Goal: Information Seeking & Learning: Understand process/instructions

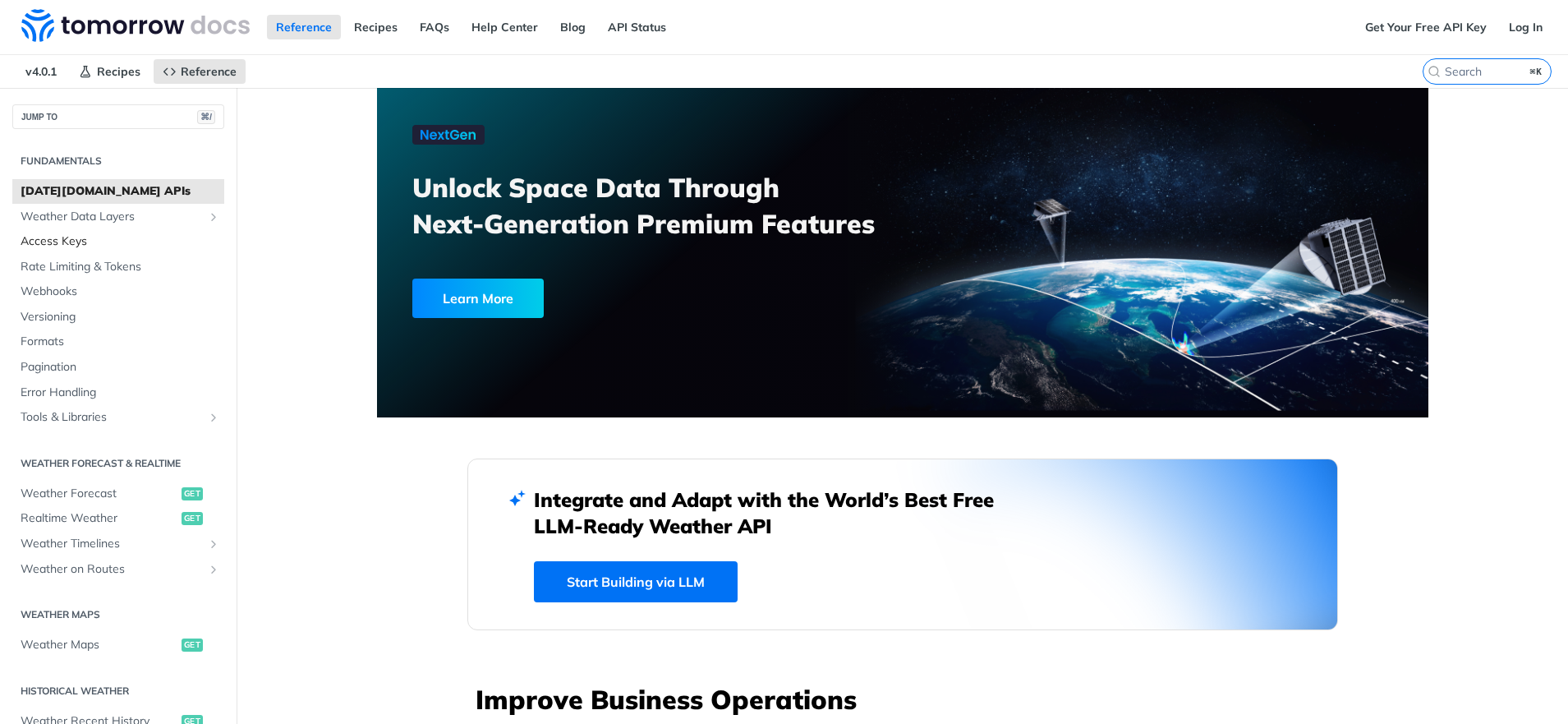
click at [113, 241] on span "Access Keys" at bounding box center [121, 241] width 199 height 16
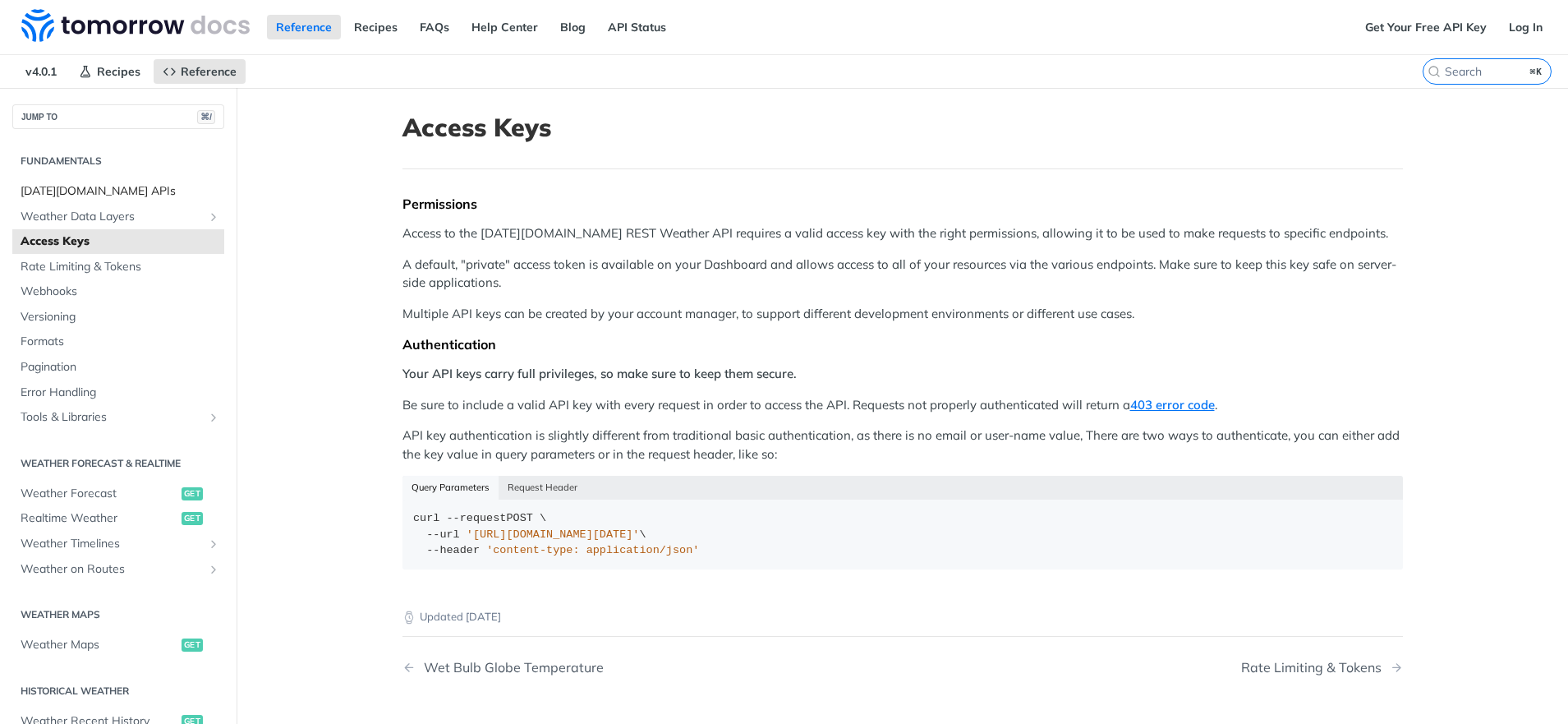
click at [137, 189] on span "Tomorrow.io APIs" at bounding box center [121, 191] width 199 height 16
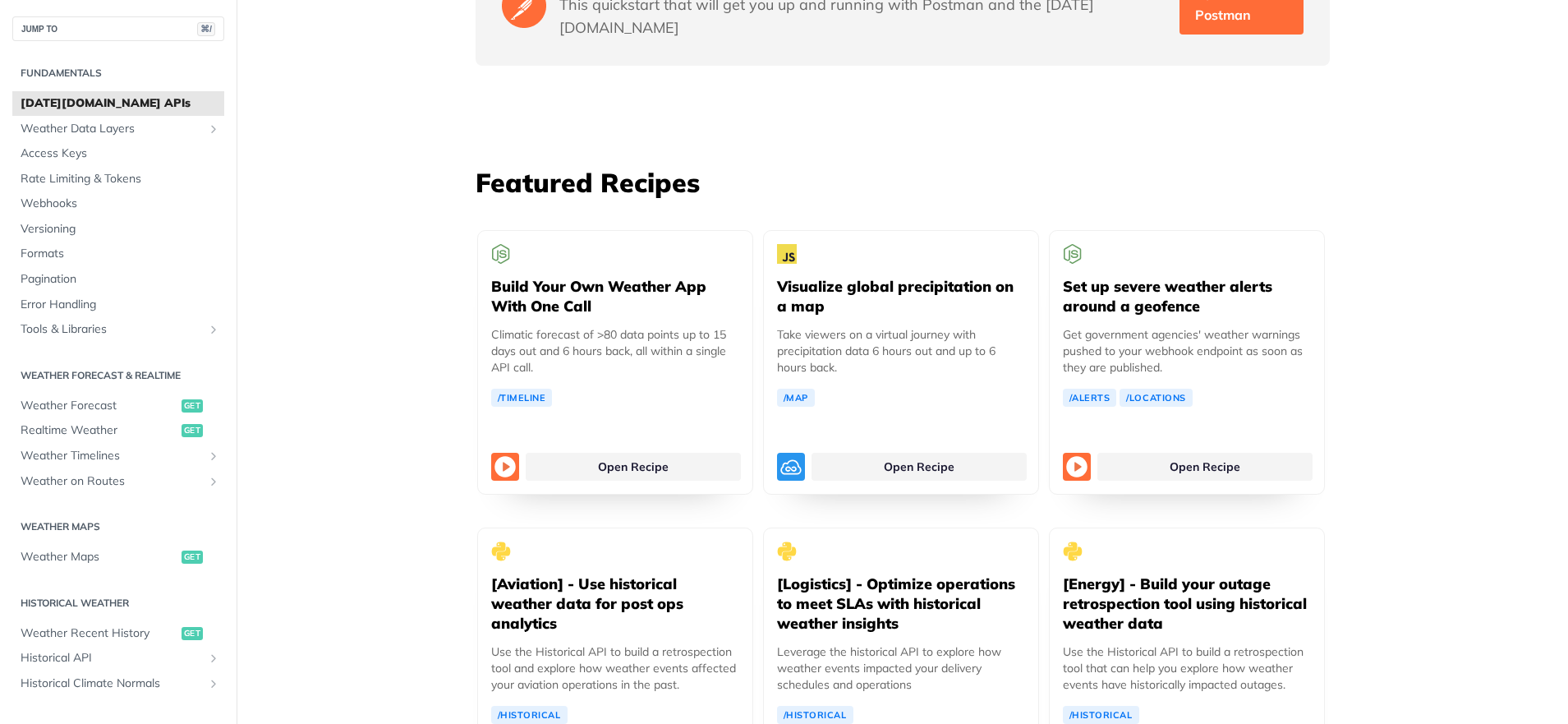
scroll to position [2910, 0]
click at [597, 448] on link "Open Recipe" at bounding box center [633, 462] width 216 height 28
click at [848, 448] on link "Open Recipe" at bounding box center [918, 462] width 216 height 28
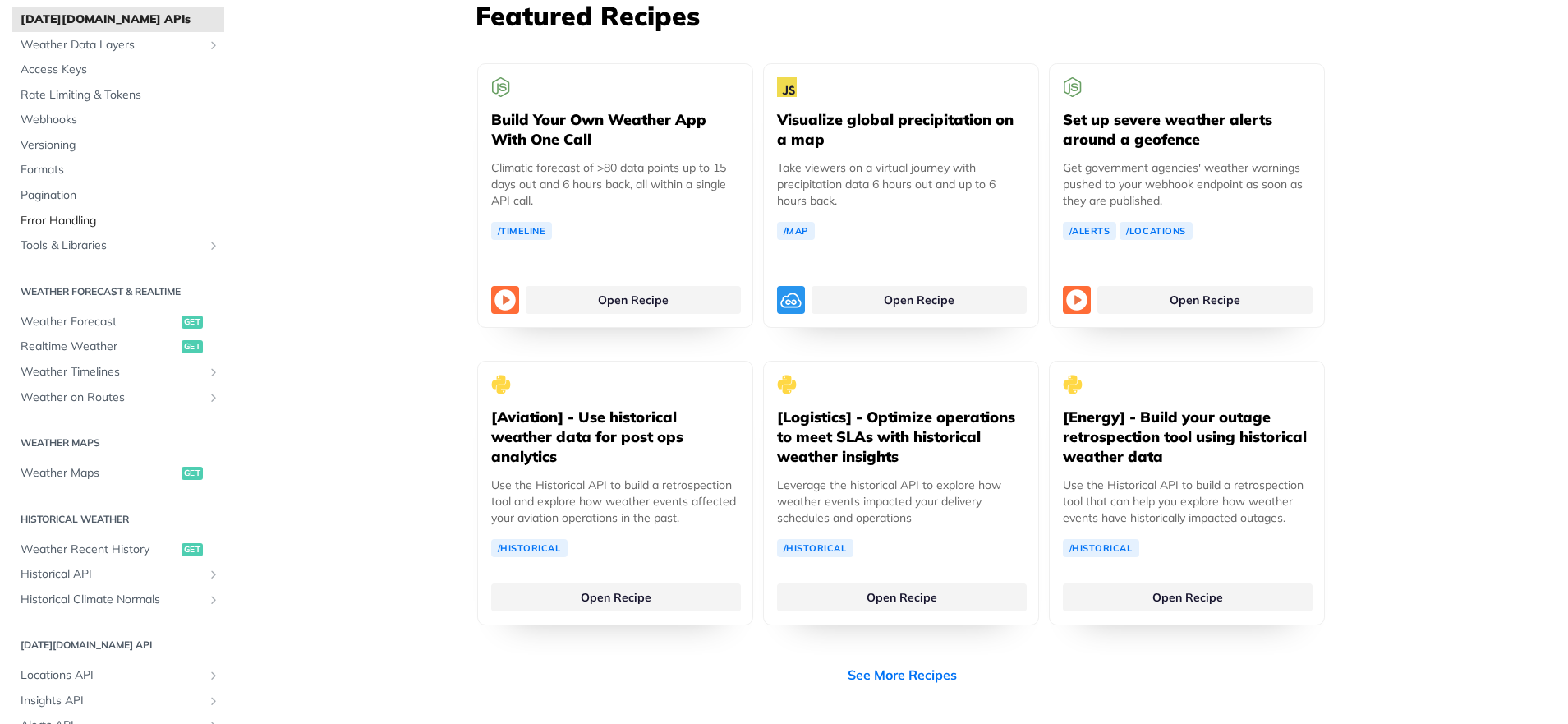
scroll to position [42, 0]
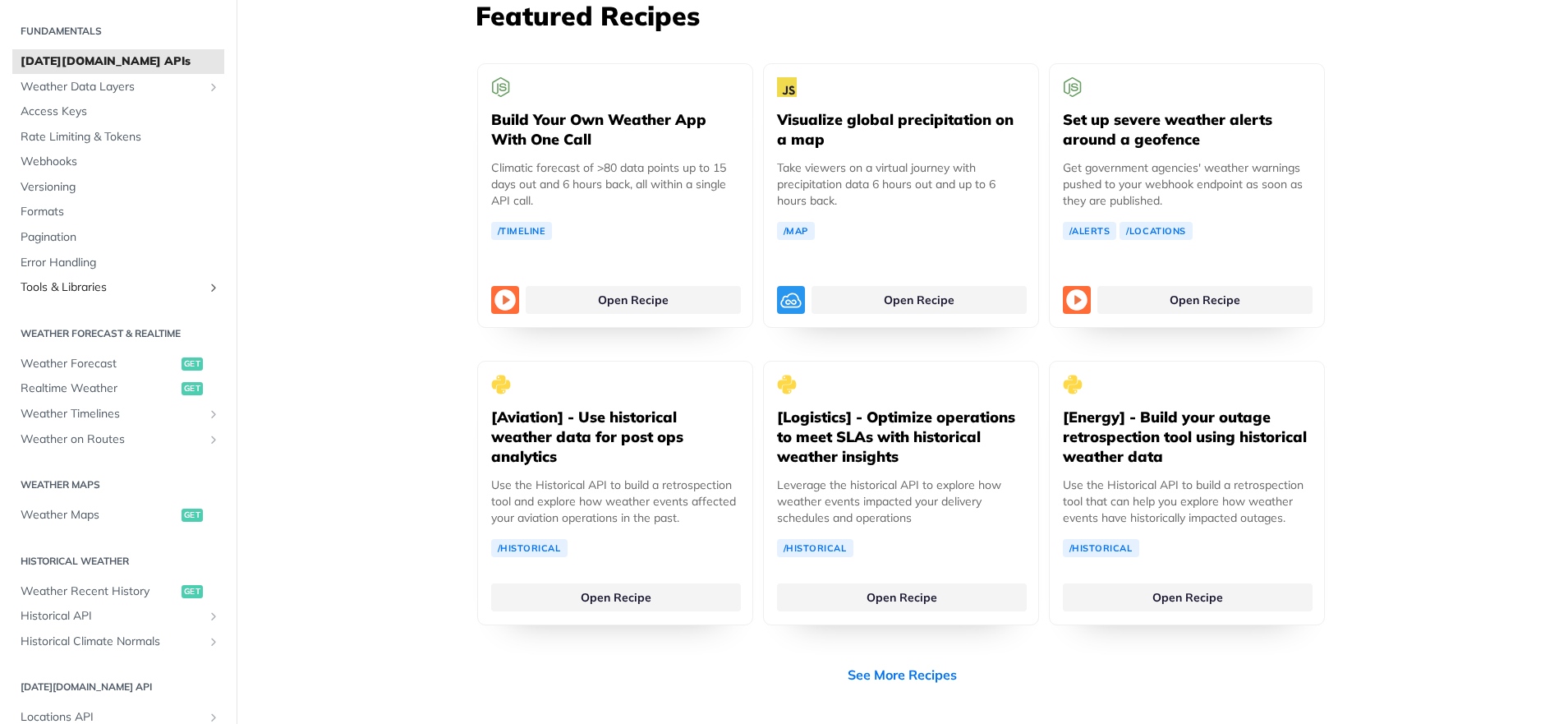
click at [74, 290] on span "Tools & Libraries" at bounding box center [112, 287] width 182 height 16
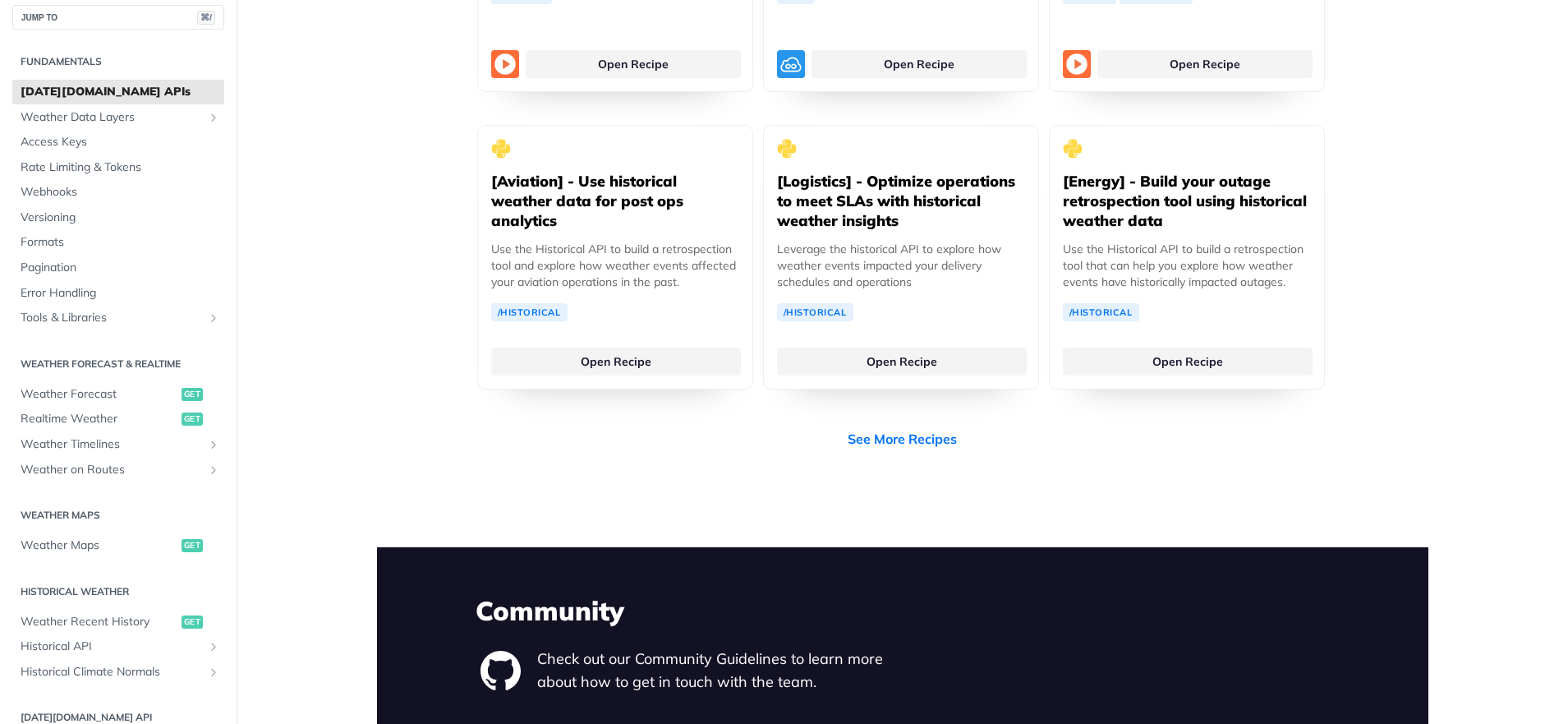
scroll to position [0, 0]
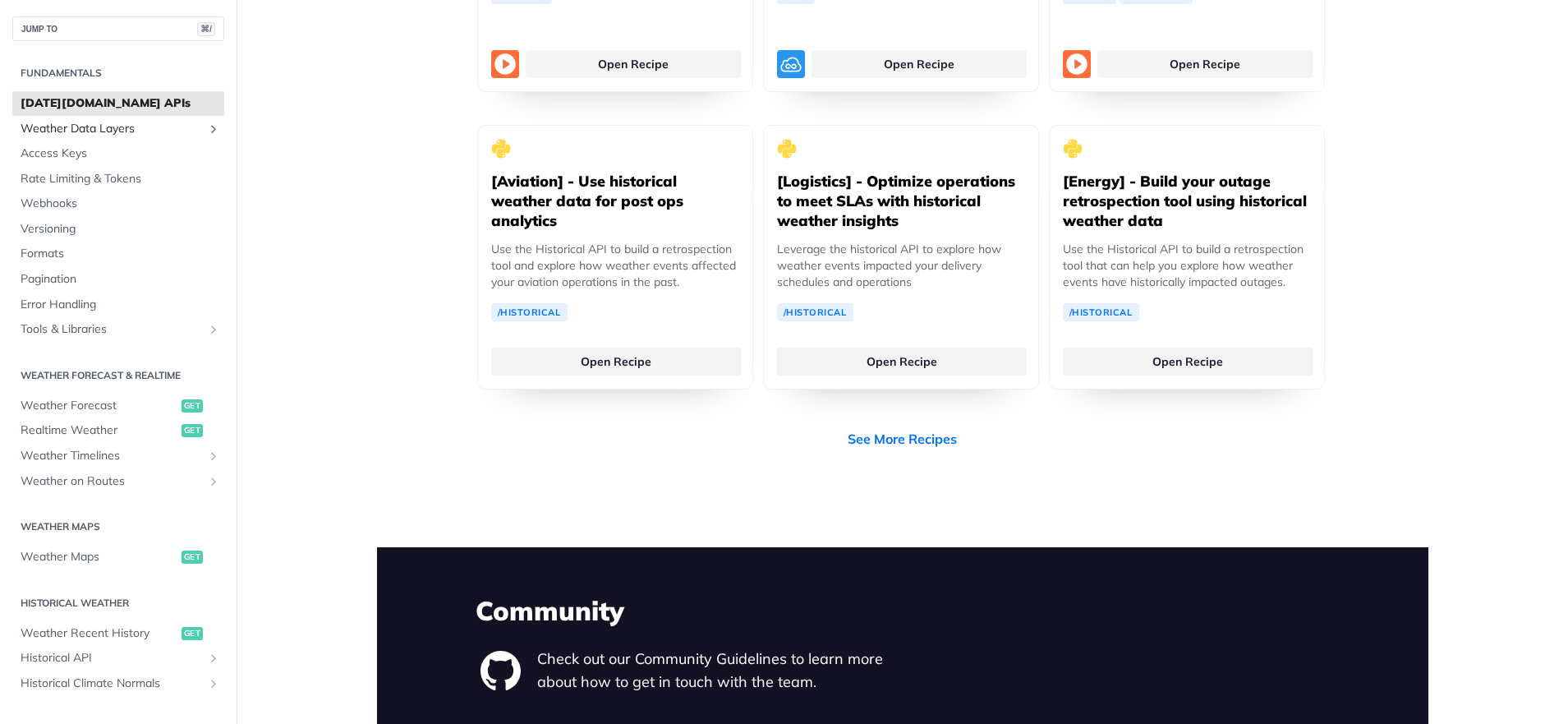
click at [99, 134] on span "Weather Data Layers" at bounding box center [112, 128] width 182 height 16
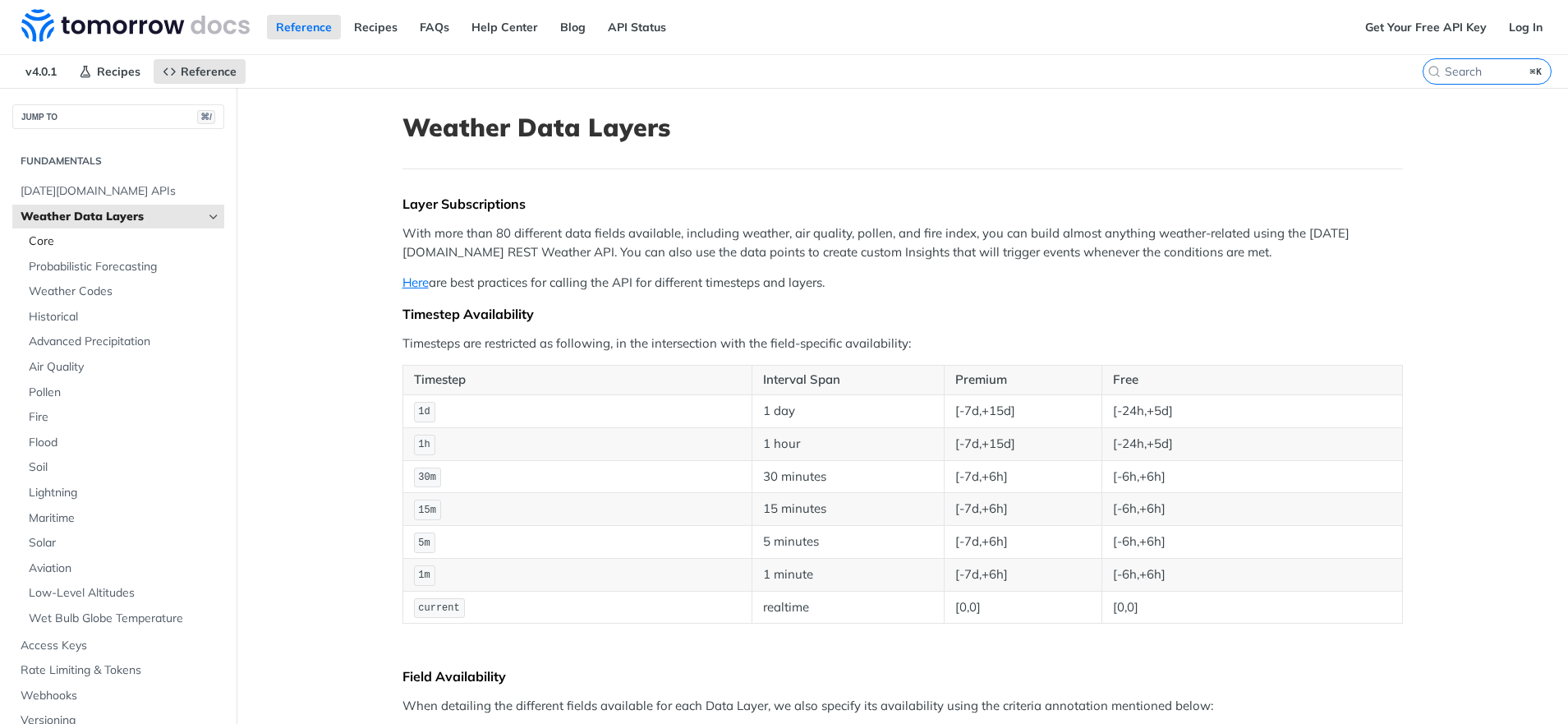
click at [68, 234] on span "Core" at bounding box center [123, 241] width 191 height 16
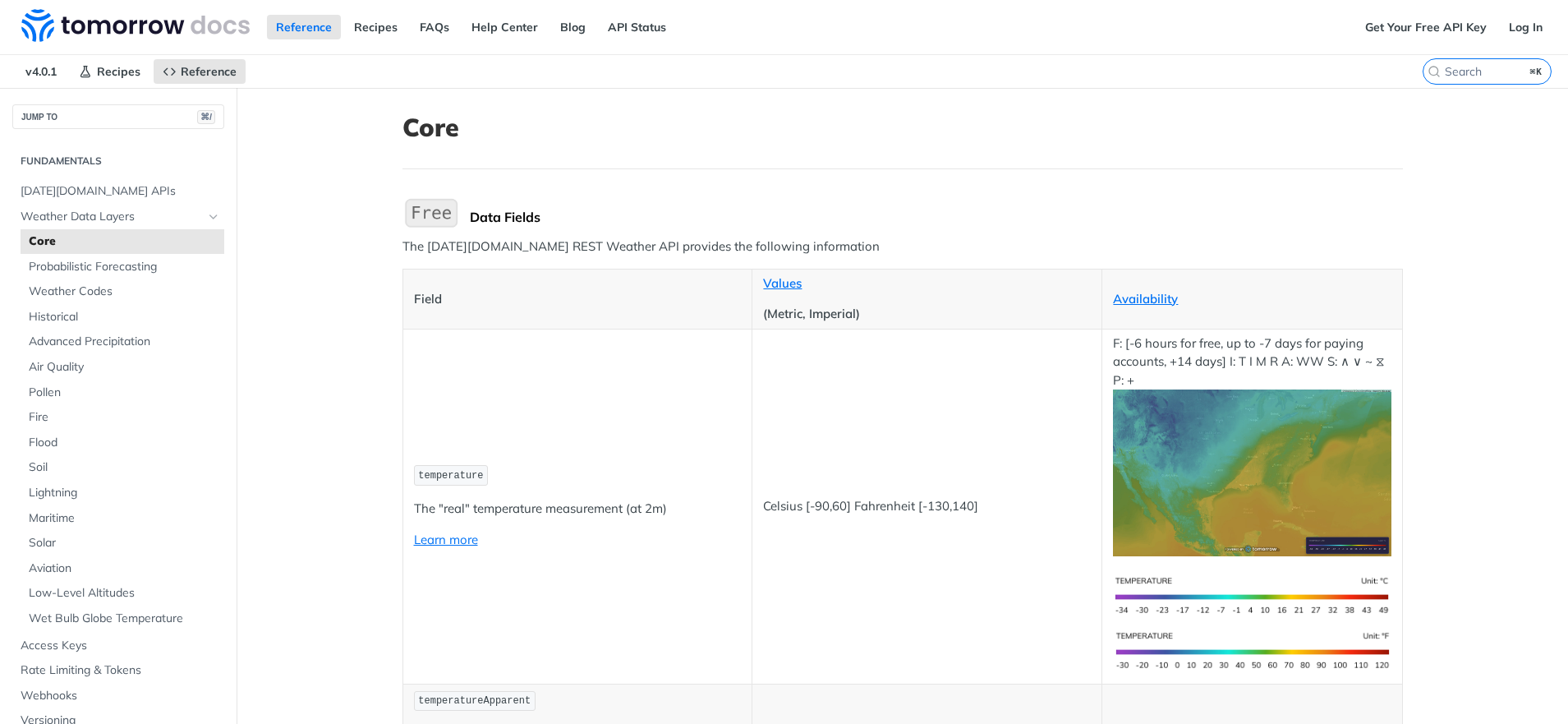
click at [430, 220] on img "Expand image" at bounding box center [431, 213] width 58 height 34
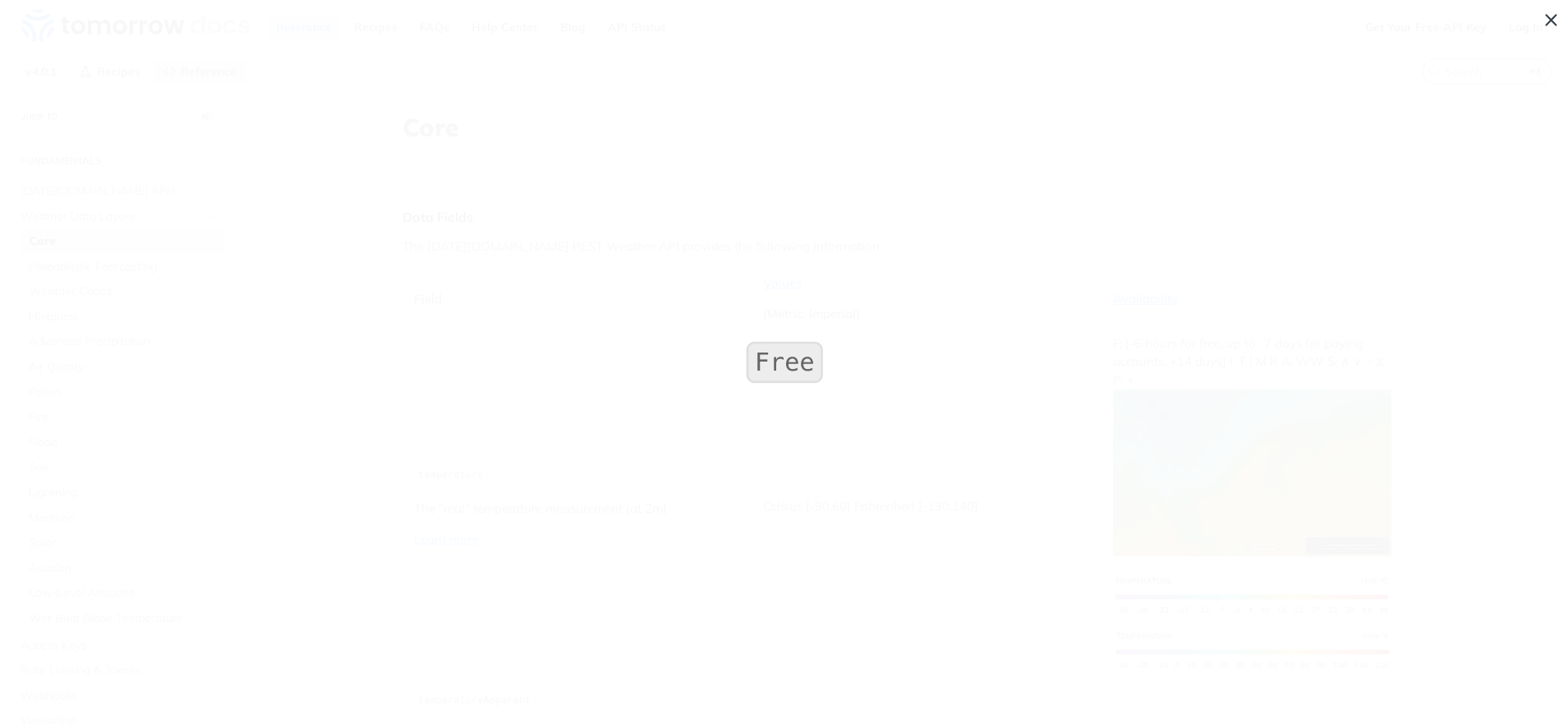
click at [531, 301] on span "Collapse image" at bounding box center [784, 362] width 1568 height 724
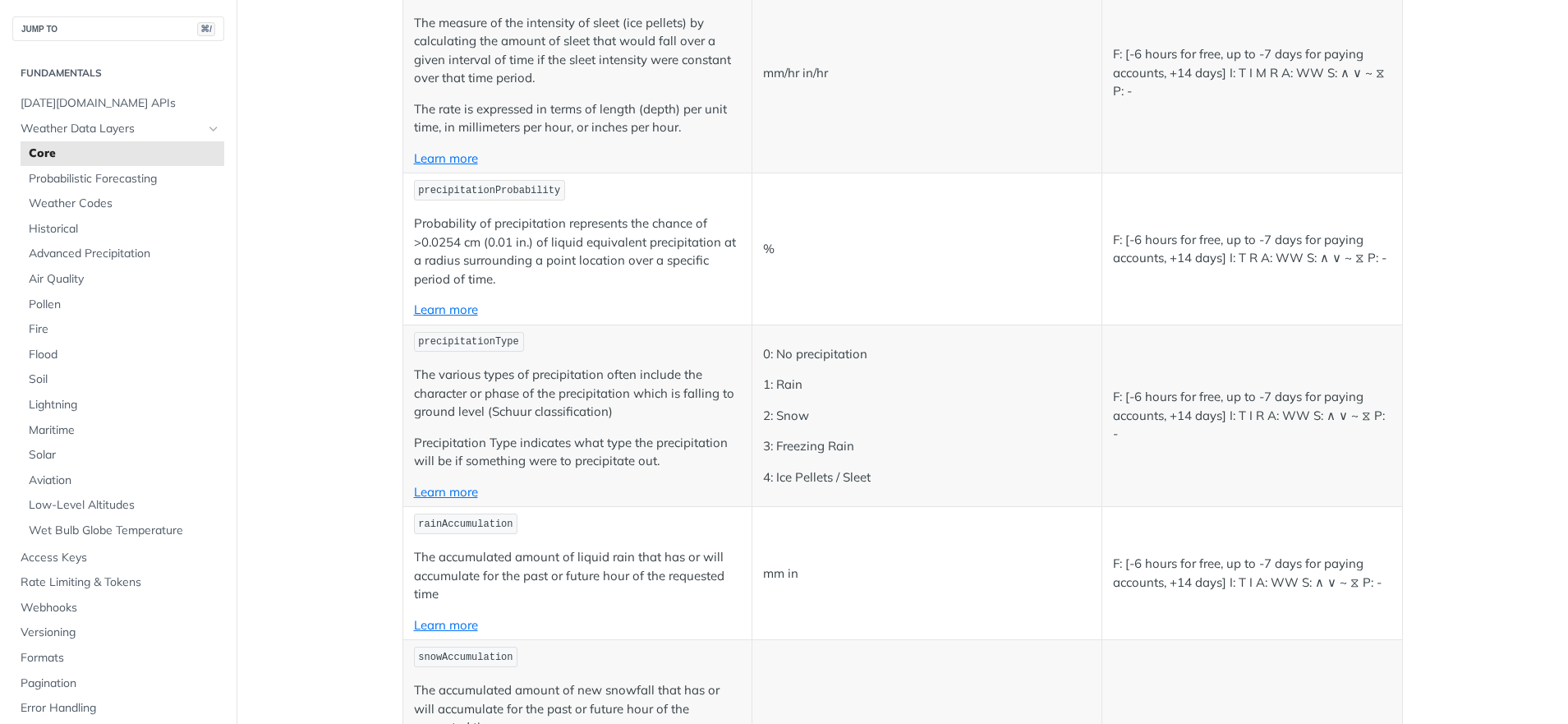
scroll to position [2772, 0]
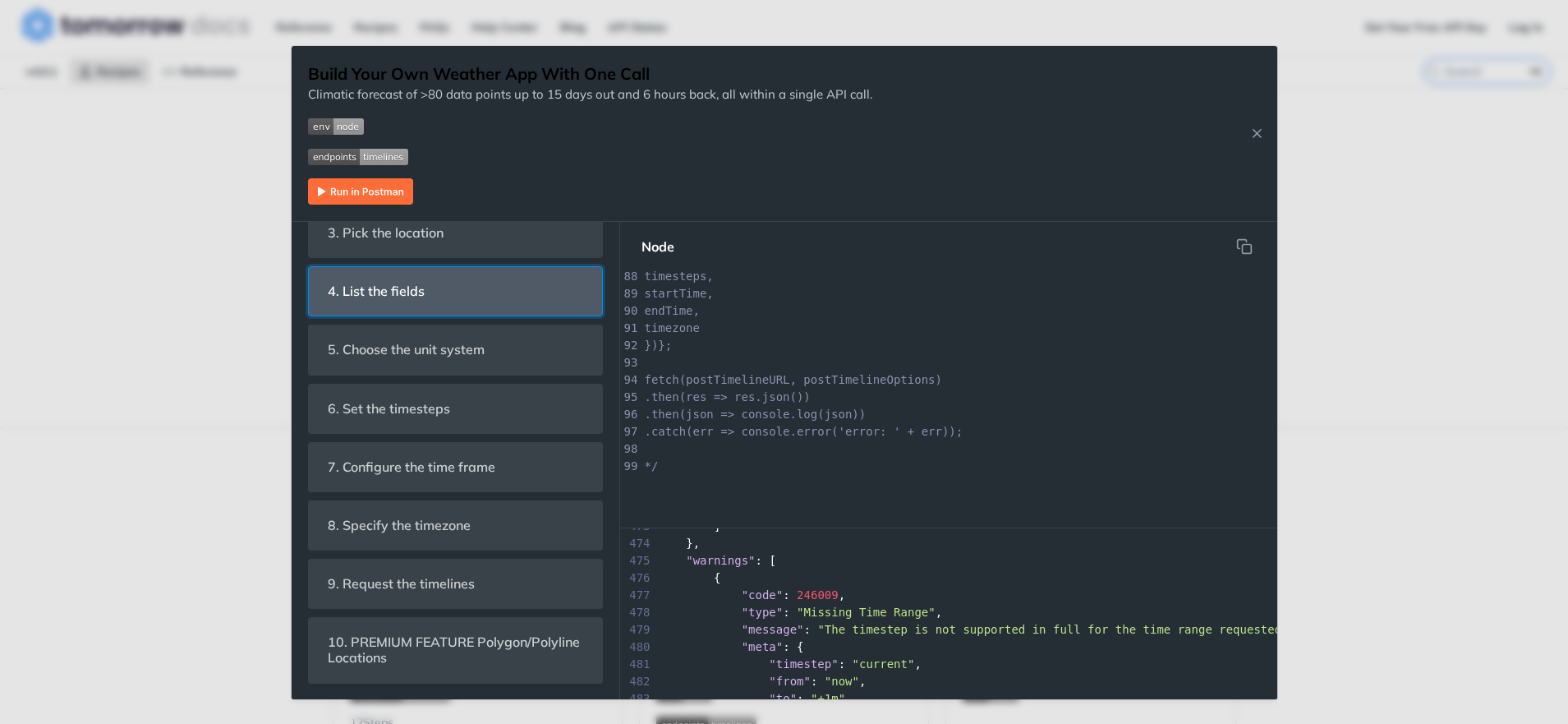
click at [490, 284] on header "4. List the fields" at bounding box center [455, 291] width 293 height 48
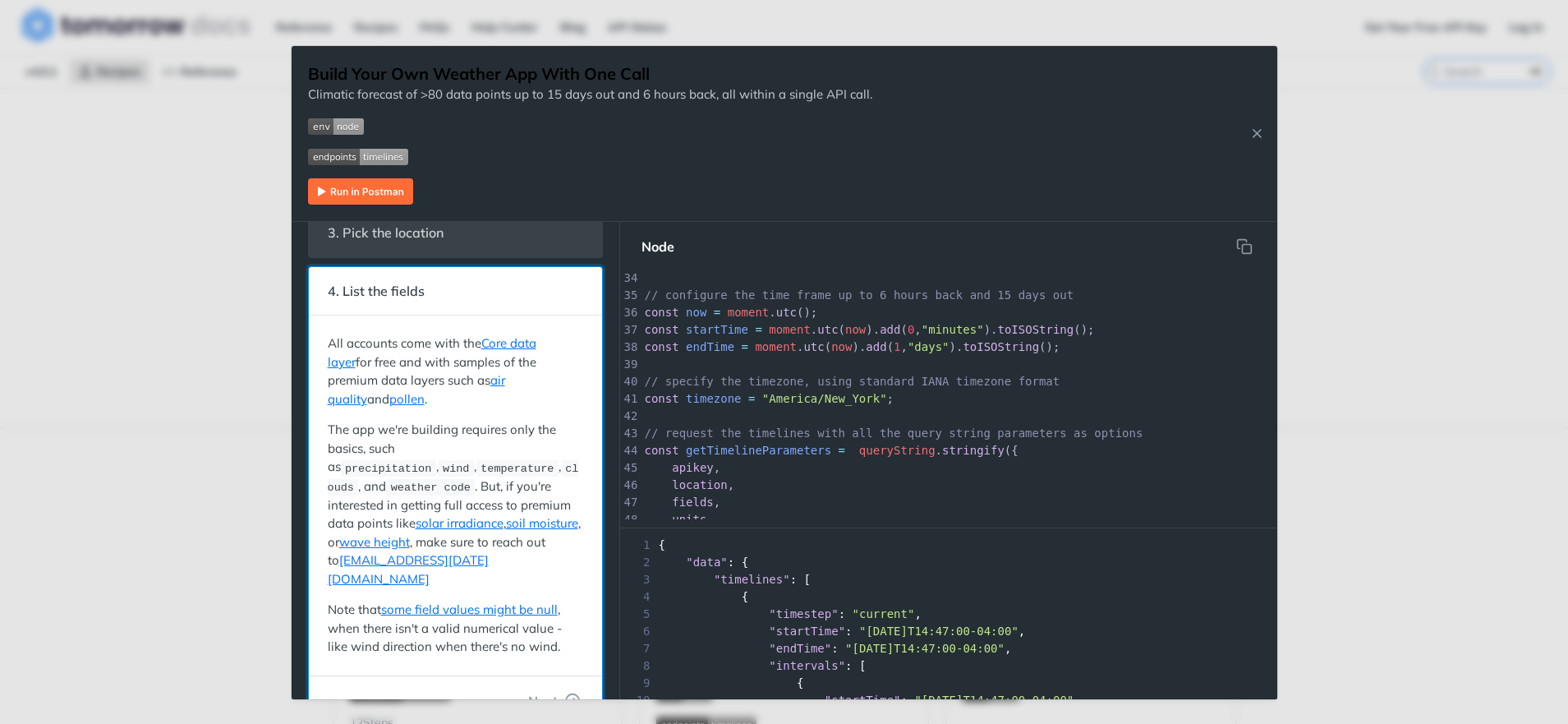
click at [438, 289] on header "4. List the fields" at bounding box center [455, 291] width 293 height 48
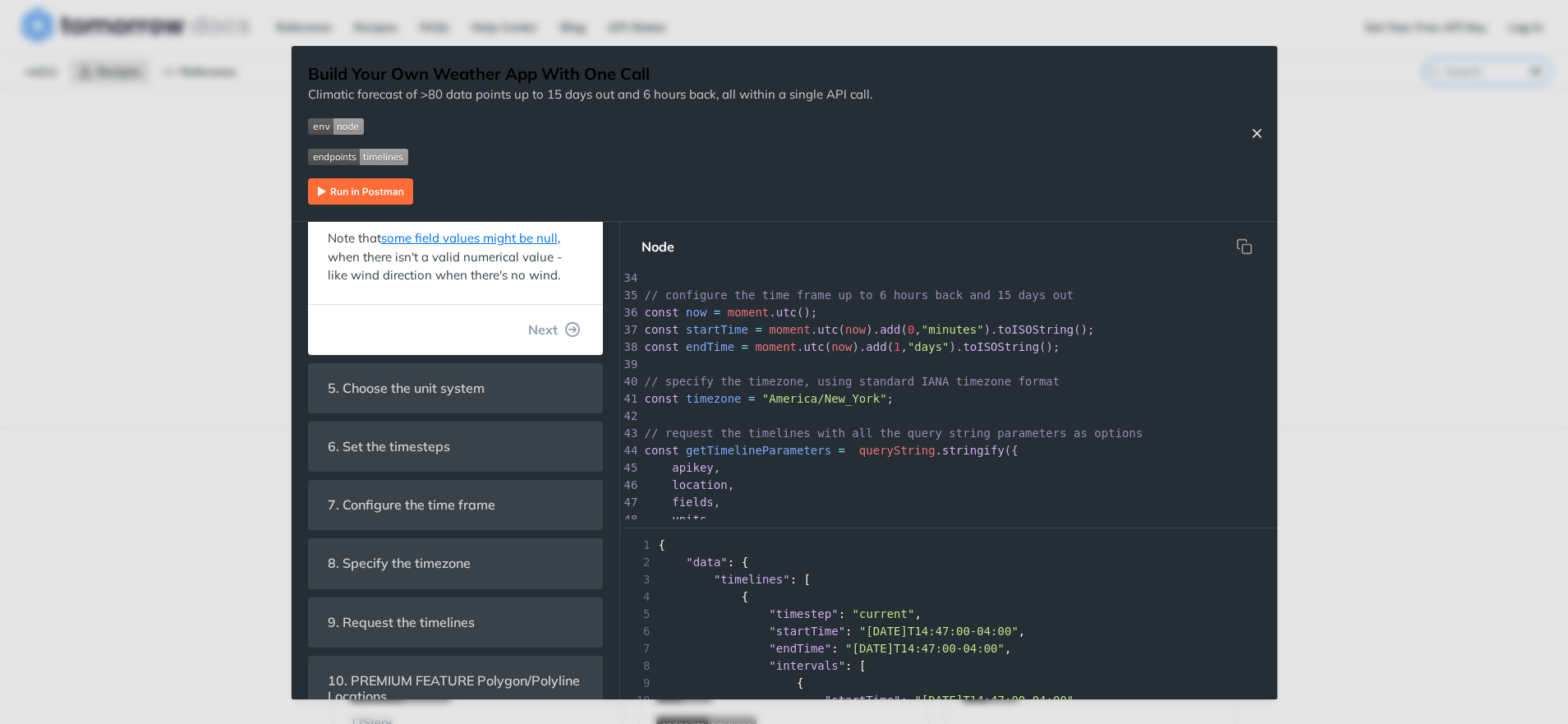
click at [1255, 141] on icon "Close Recipe" at bounding box center [1256, 133] width 15 height 15
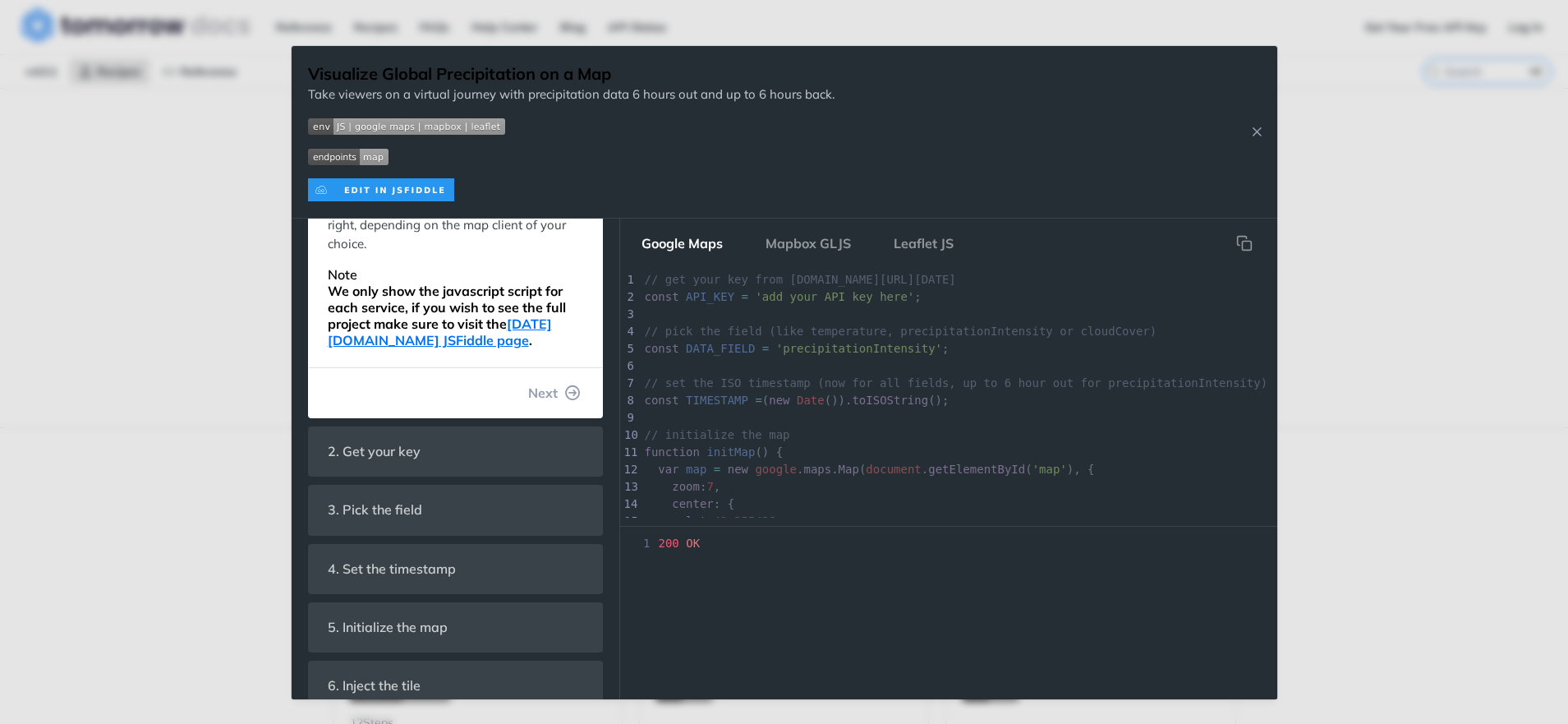
scroll to position [257, 0]
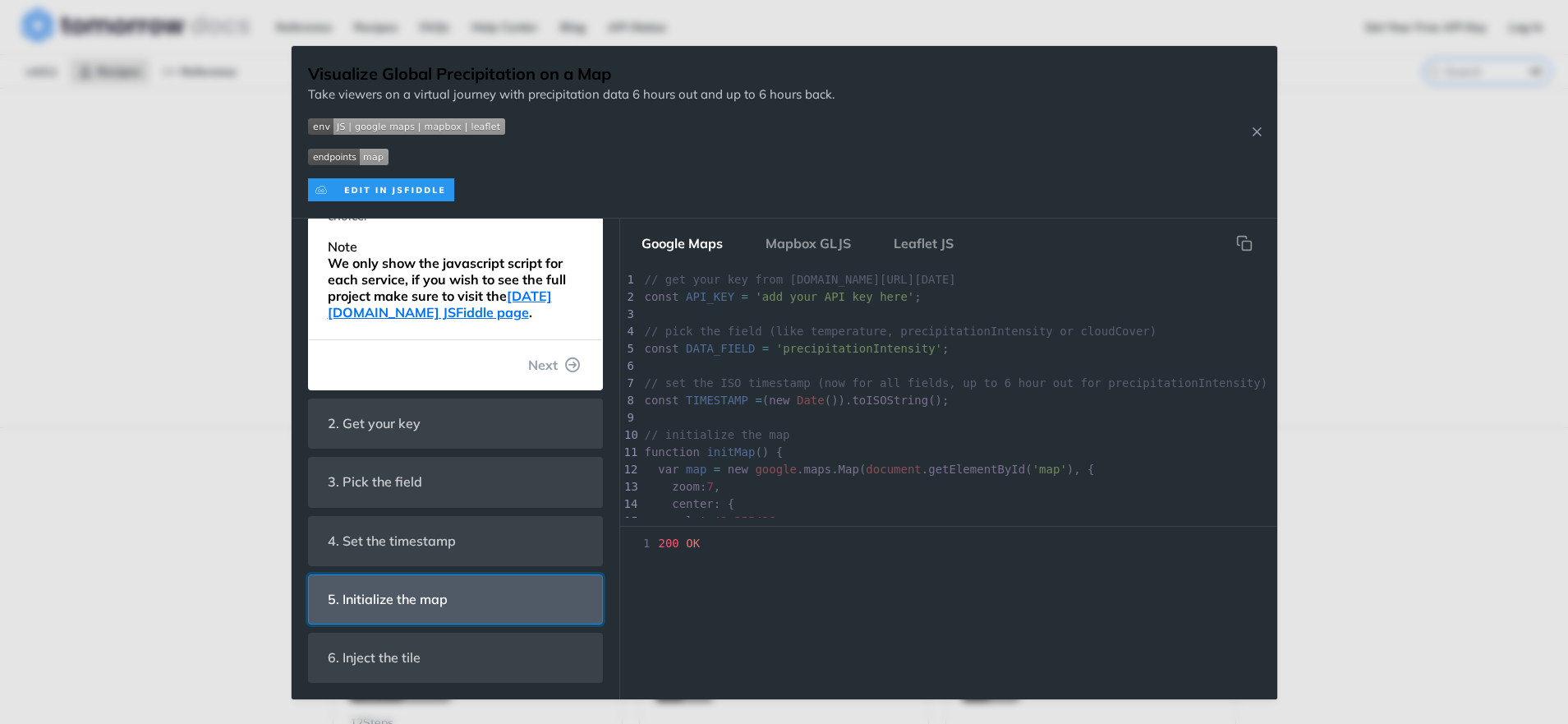
click at [494, 590] on header "5. Initialize the map" at bounding box center [455, 599] width 293 height 48
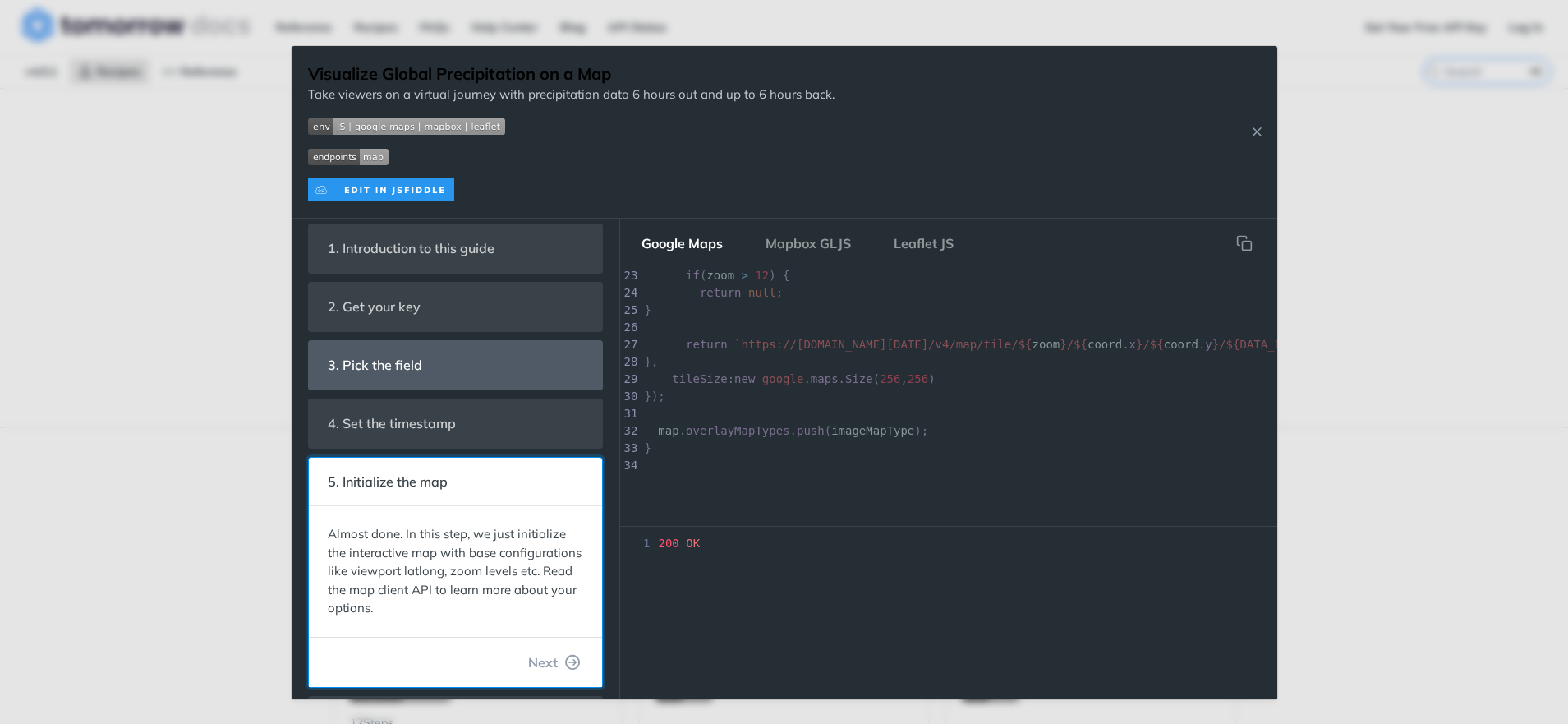
scroll to position [0, 0]
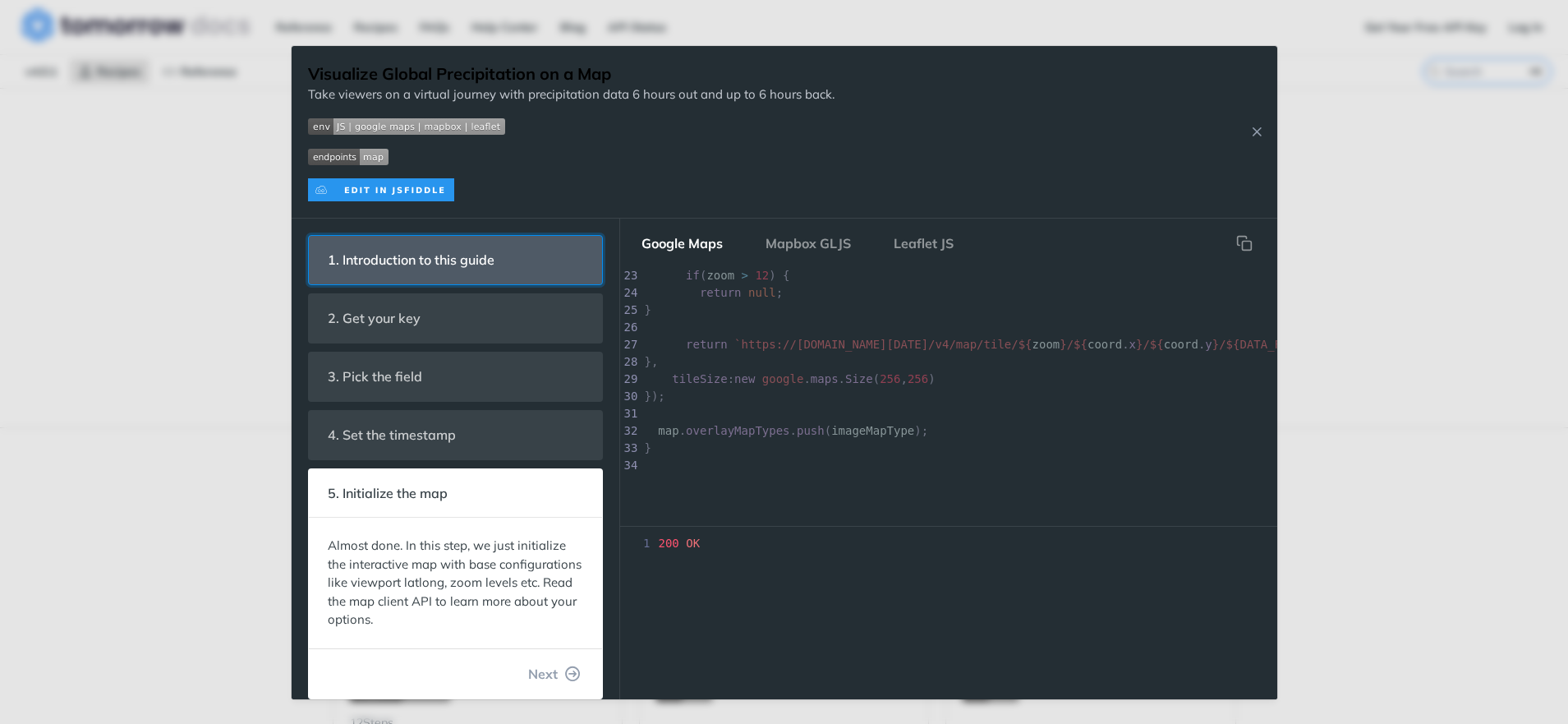
click at [459, 272] on span "1. Introduction to this guide" at bounding box center [412, 260] width 190 height 32
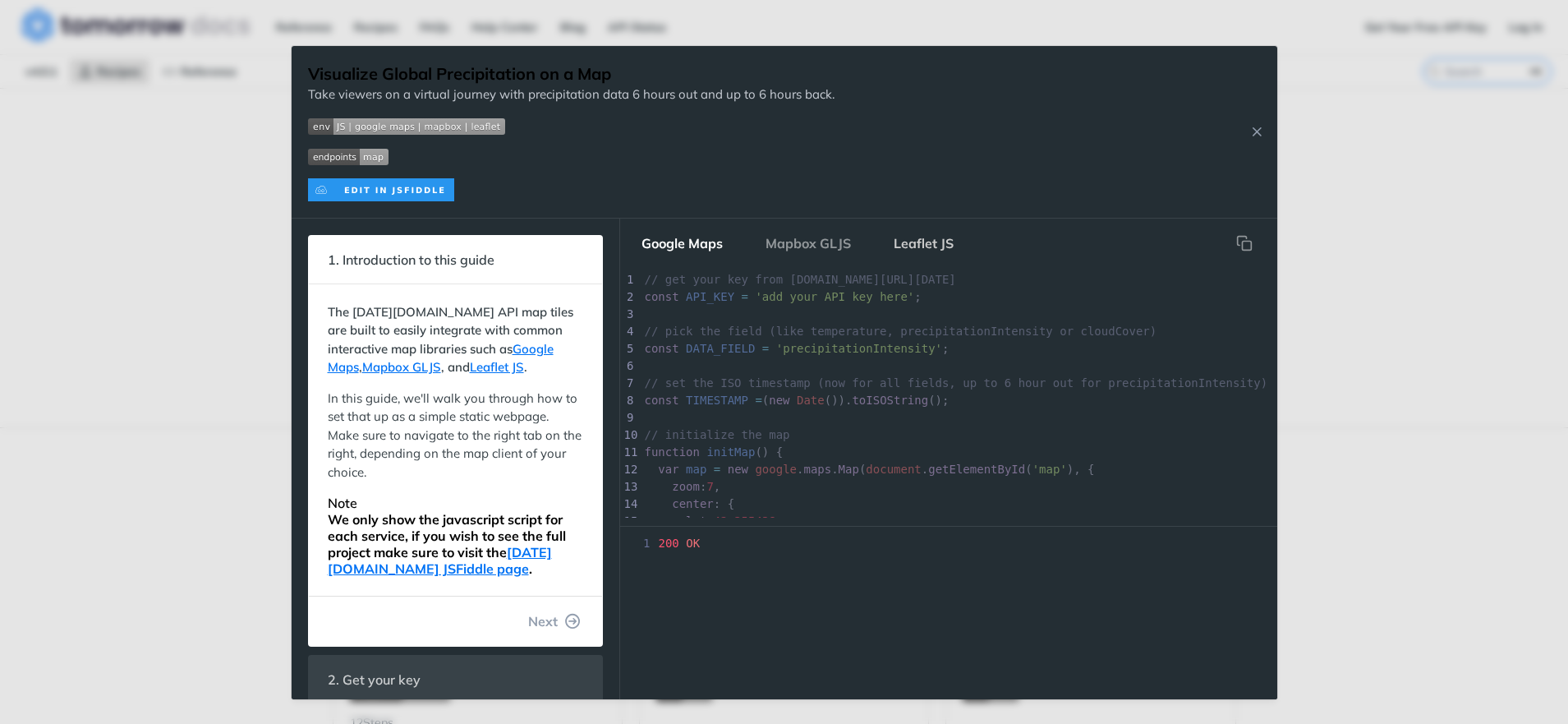
click at [903, 244] on button "Leaflet JS" at bounding box center [923, 243] width 86 height 33
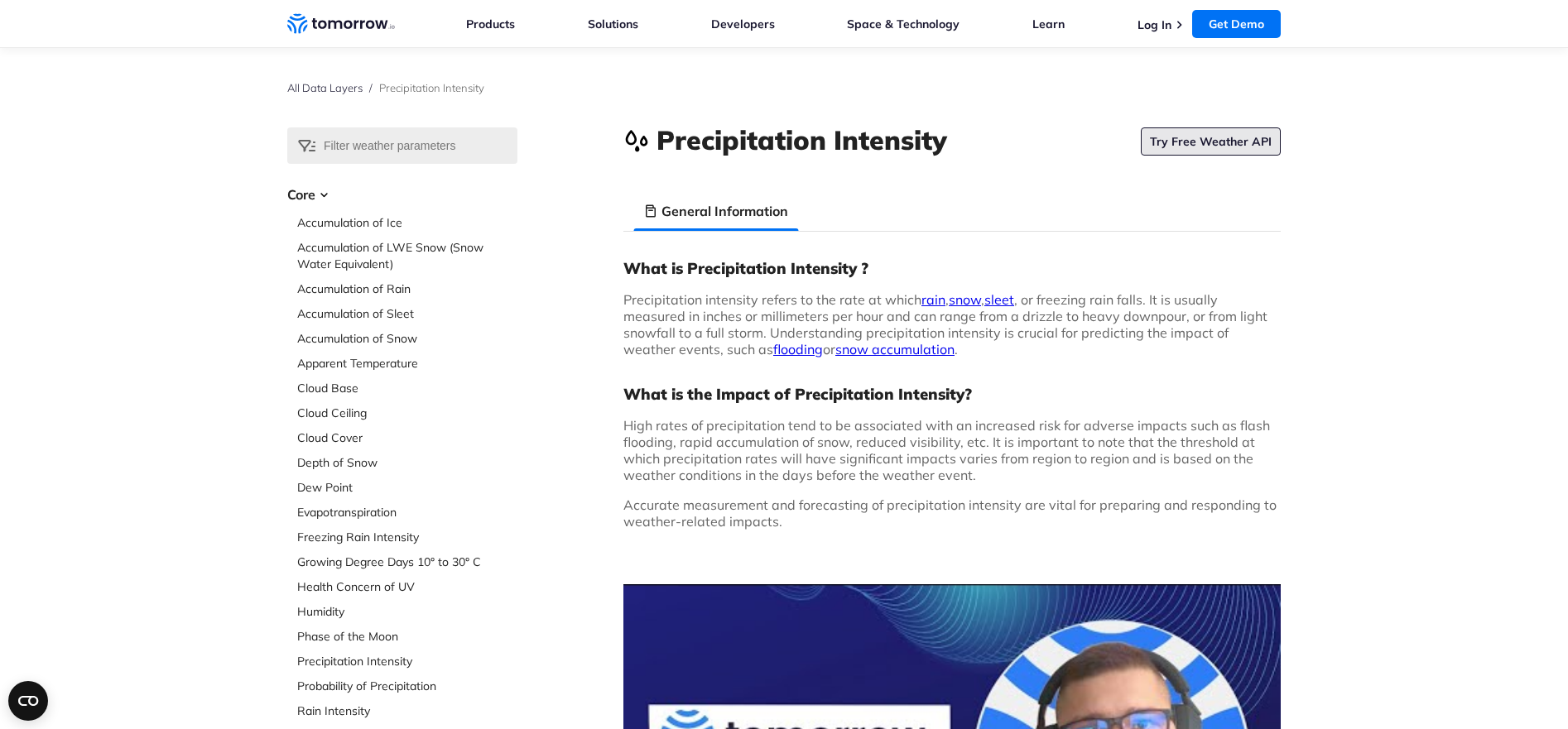
click at [1187, 139] on link "Try Free Weather API" at bounding box center [1211, 141] width 140 height 28
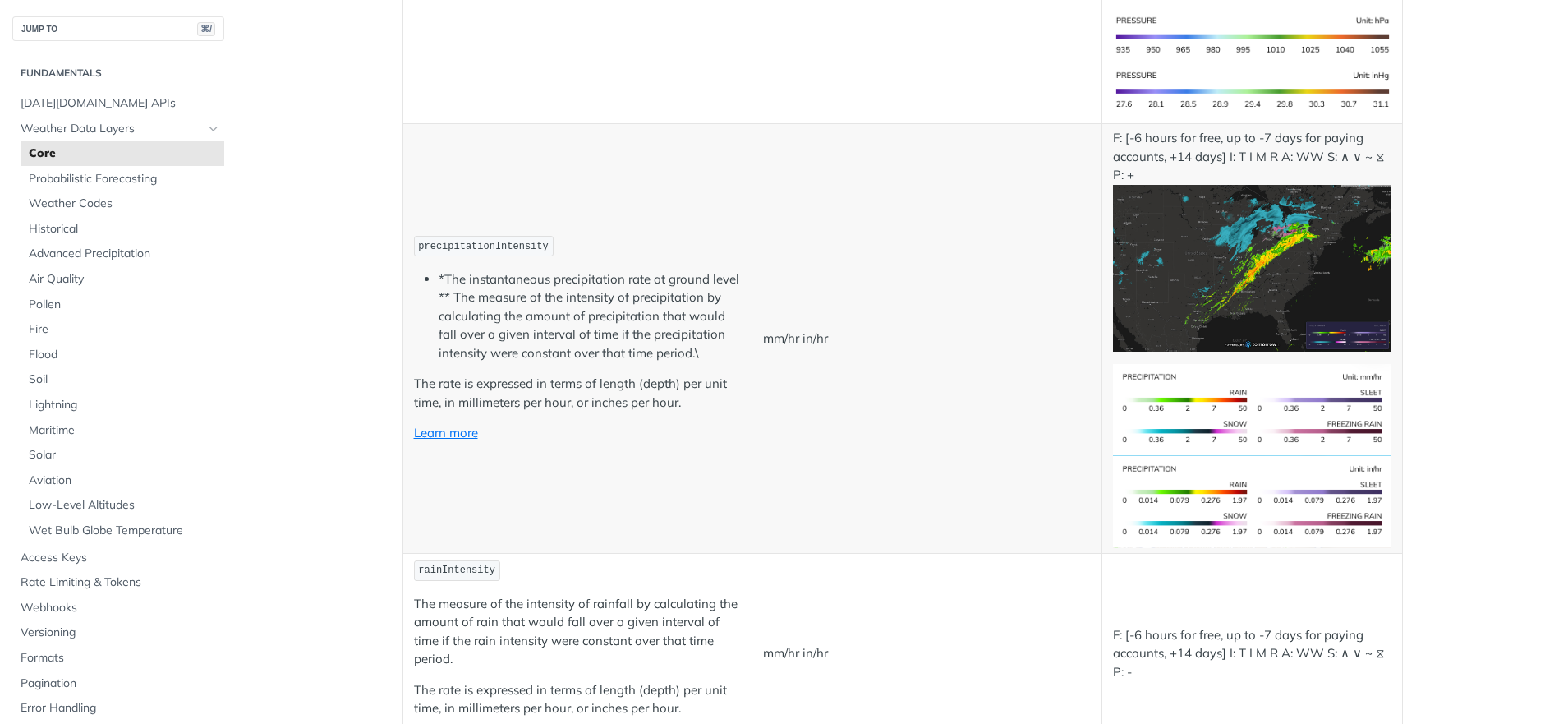
scroll to position [2874, 0]
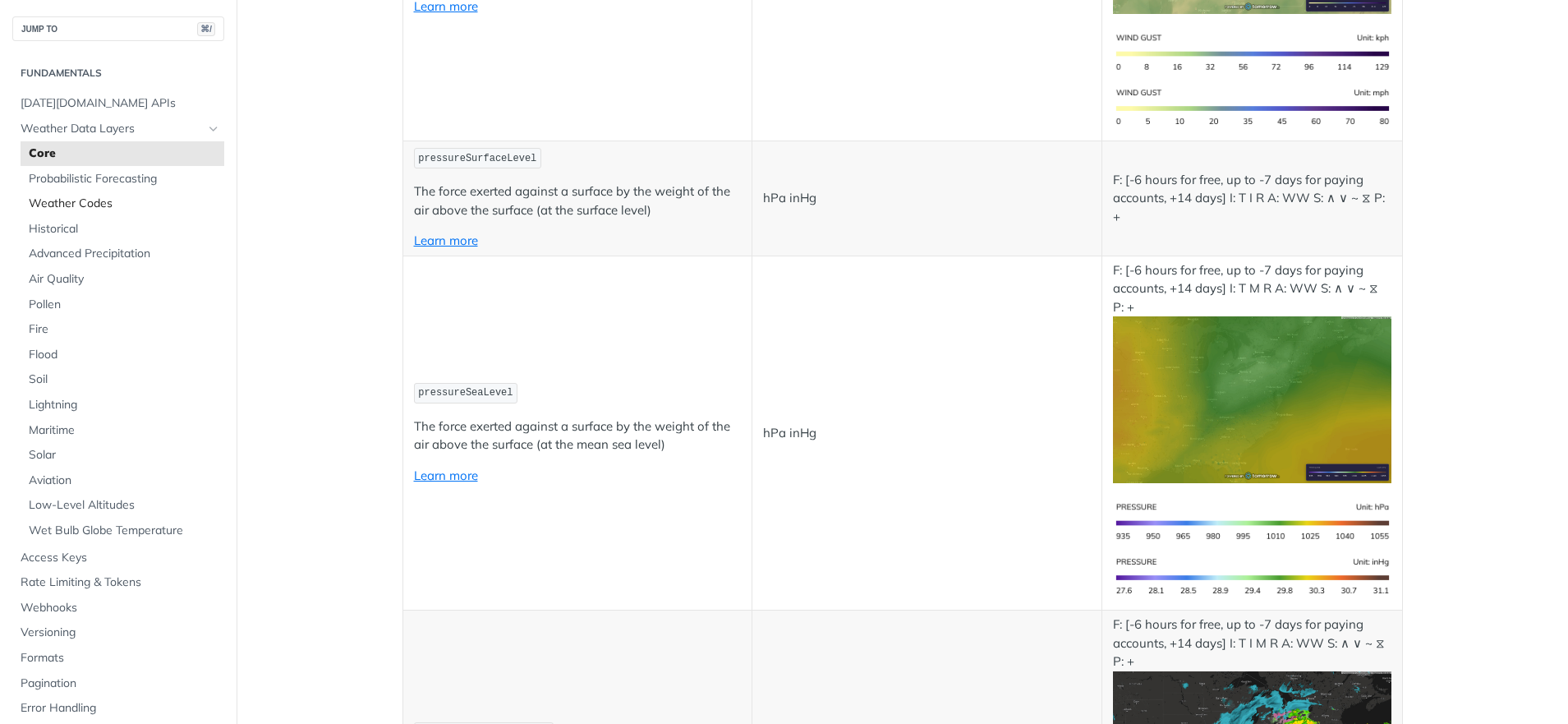
scroll to position [2024, 0]
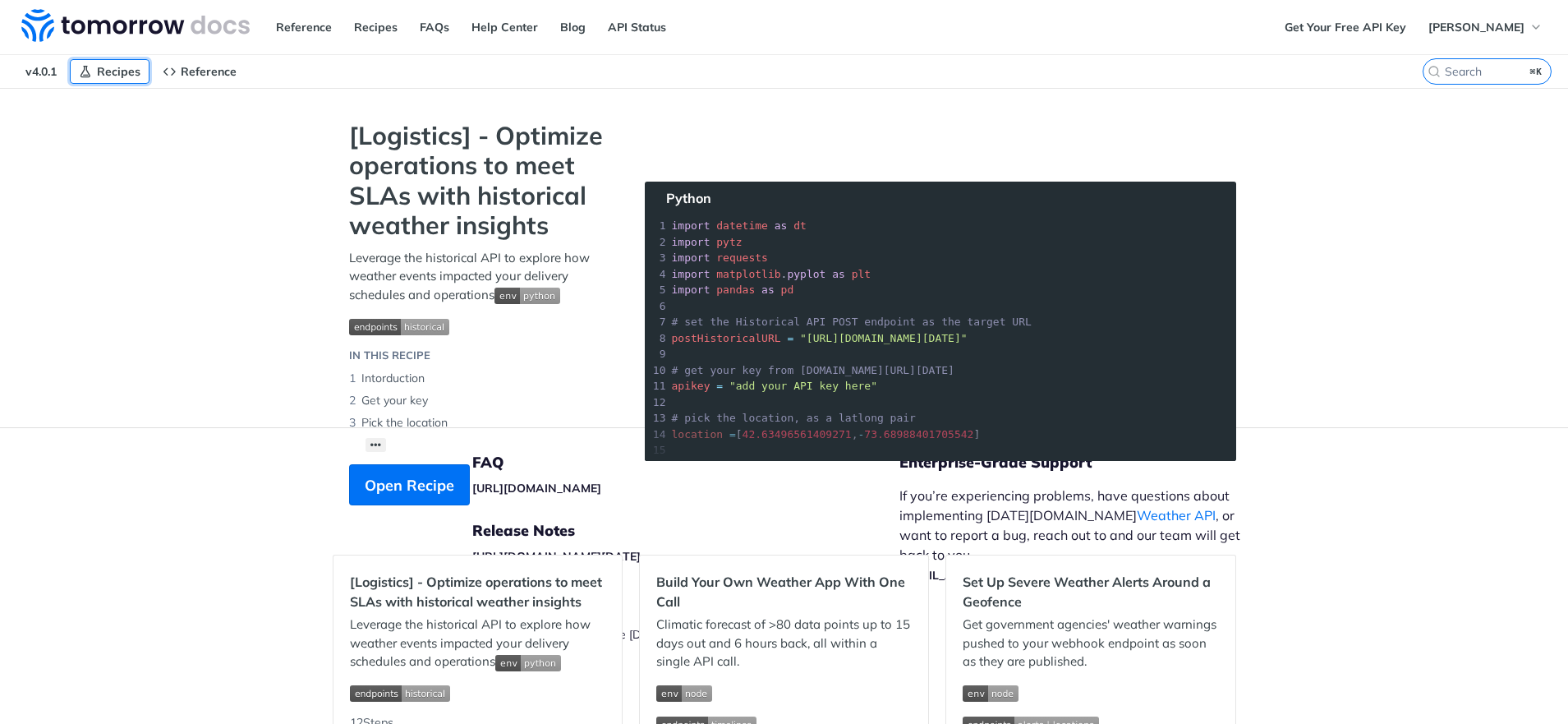
click at [108, 71] on span "Recipes" at bounding box center [119, 71] width 44 height 15
click at [366, 24] on link "Recipes" at bounding box center [375, 28] width 62 height 25
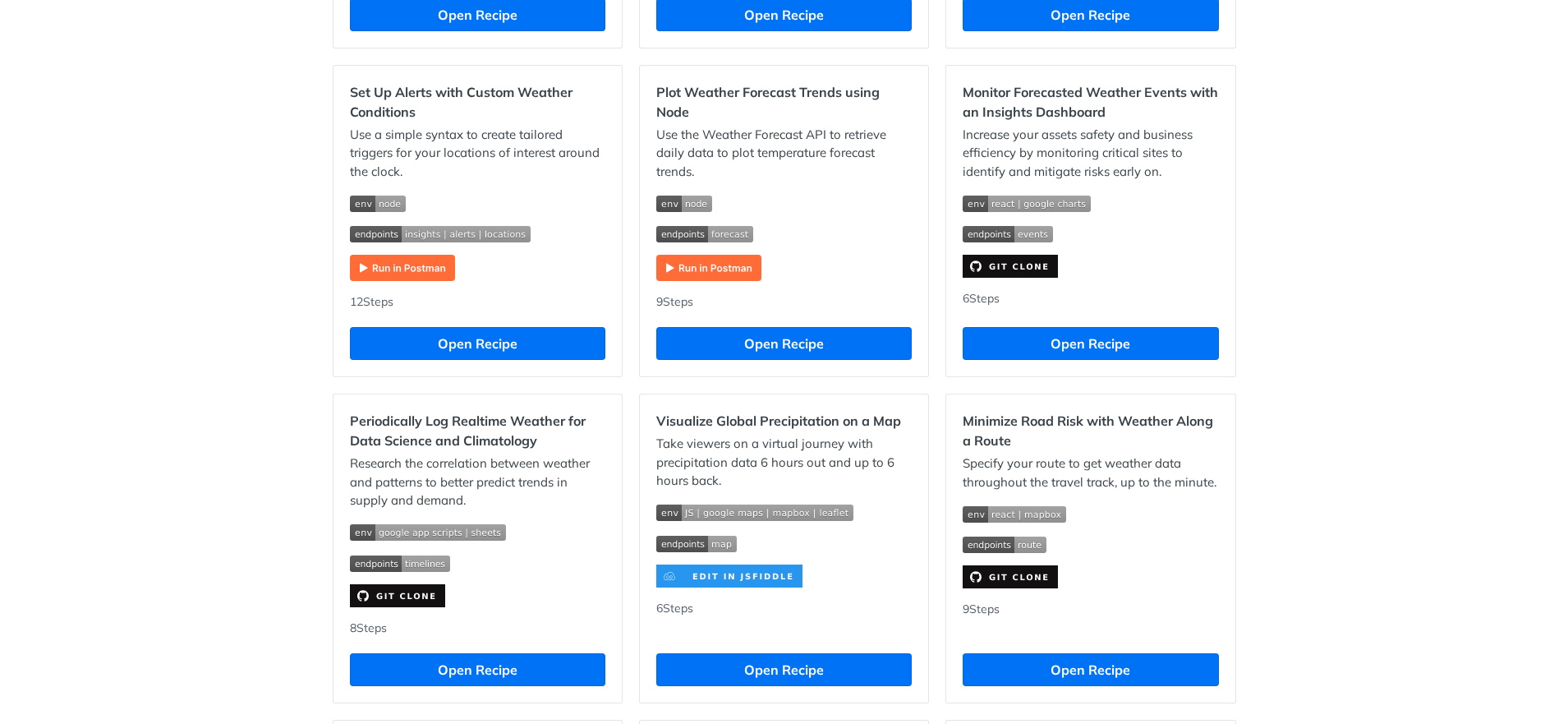
scroll to position [825, 0]
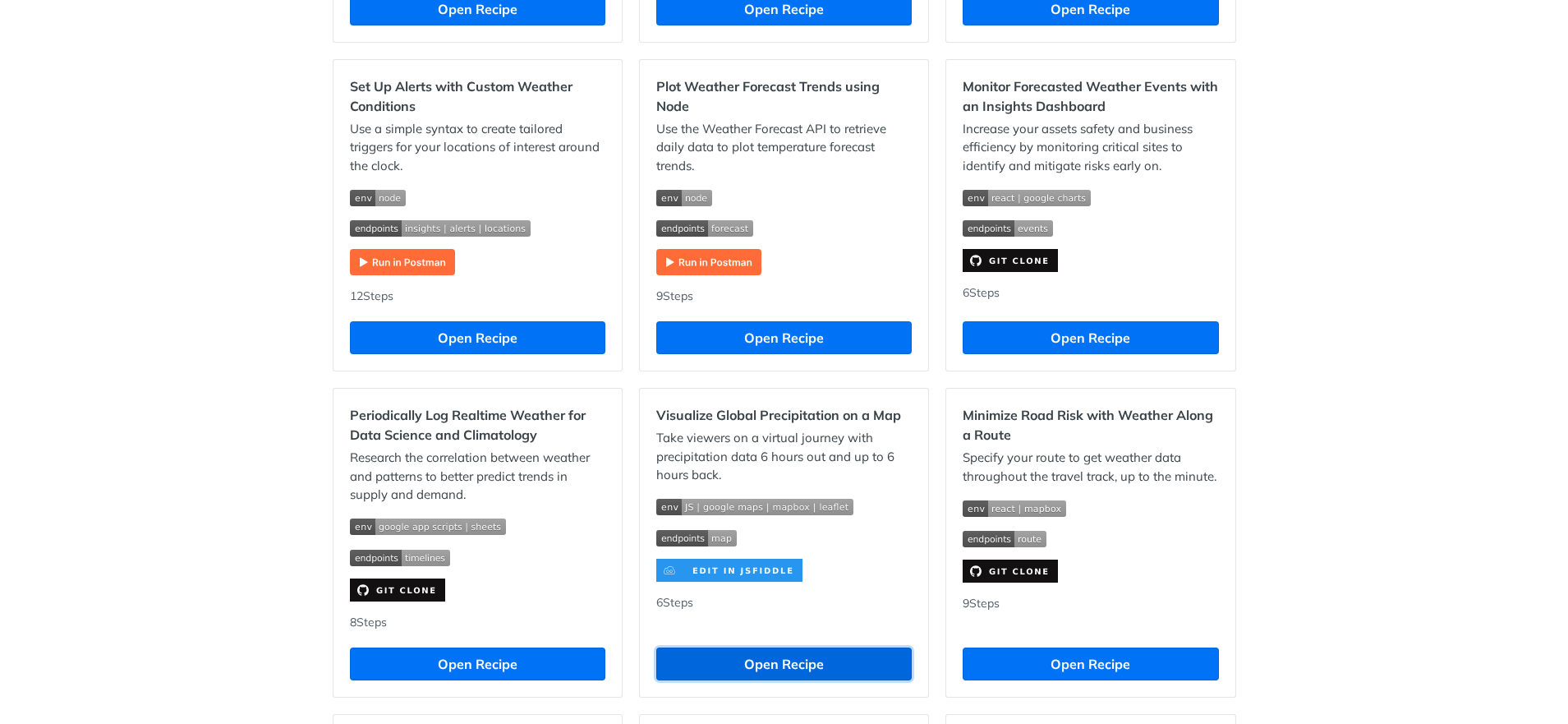
click at [745, 657] on button "Open Recipe" at bounding box center [784, 663] width 255 height 33
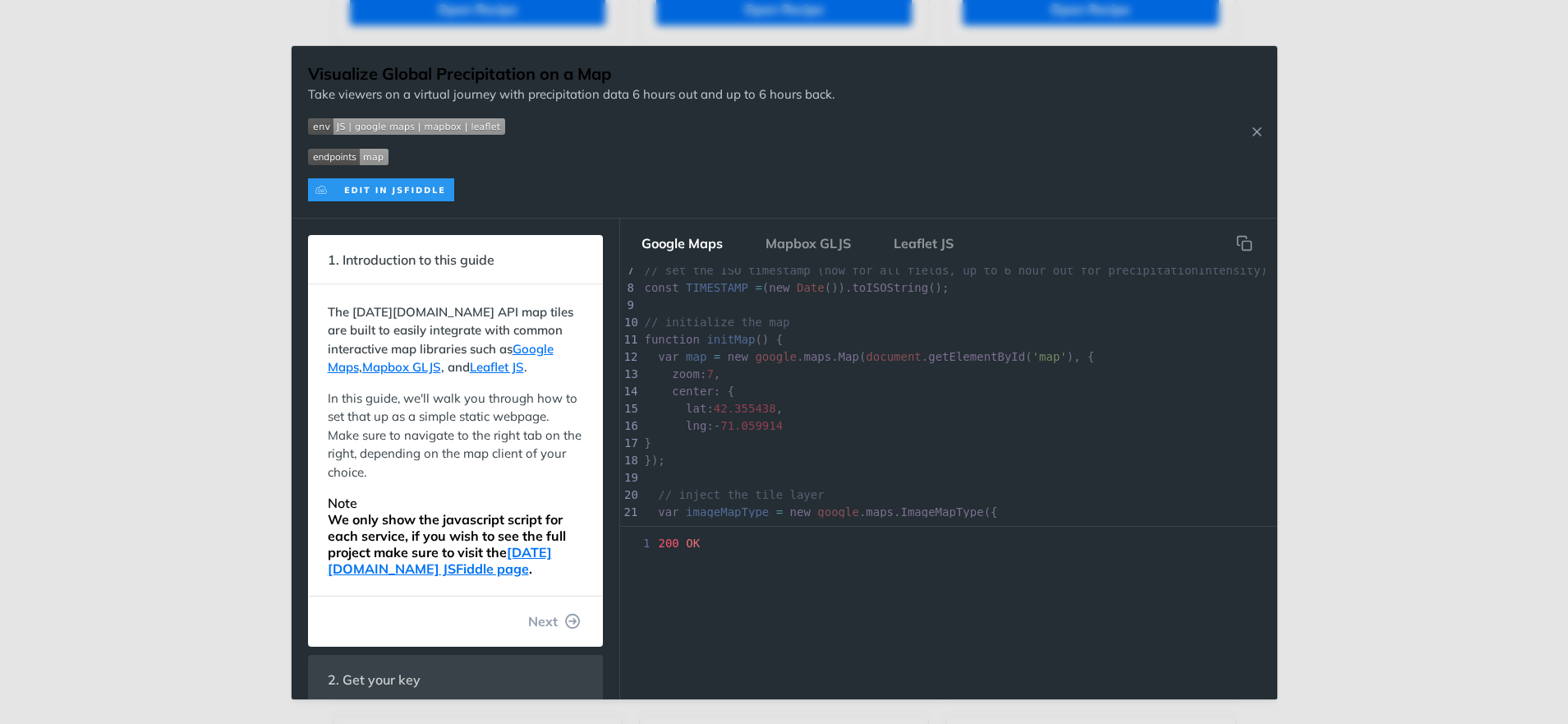
scroll to position [213, 0]
click at [925, 245] on button "Leaflet JS" at bounding box center [923, 243] width 86 height 33
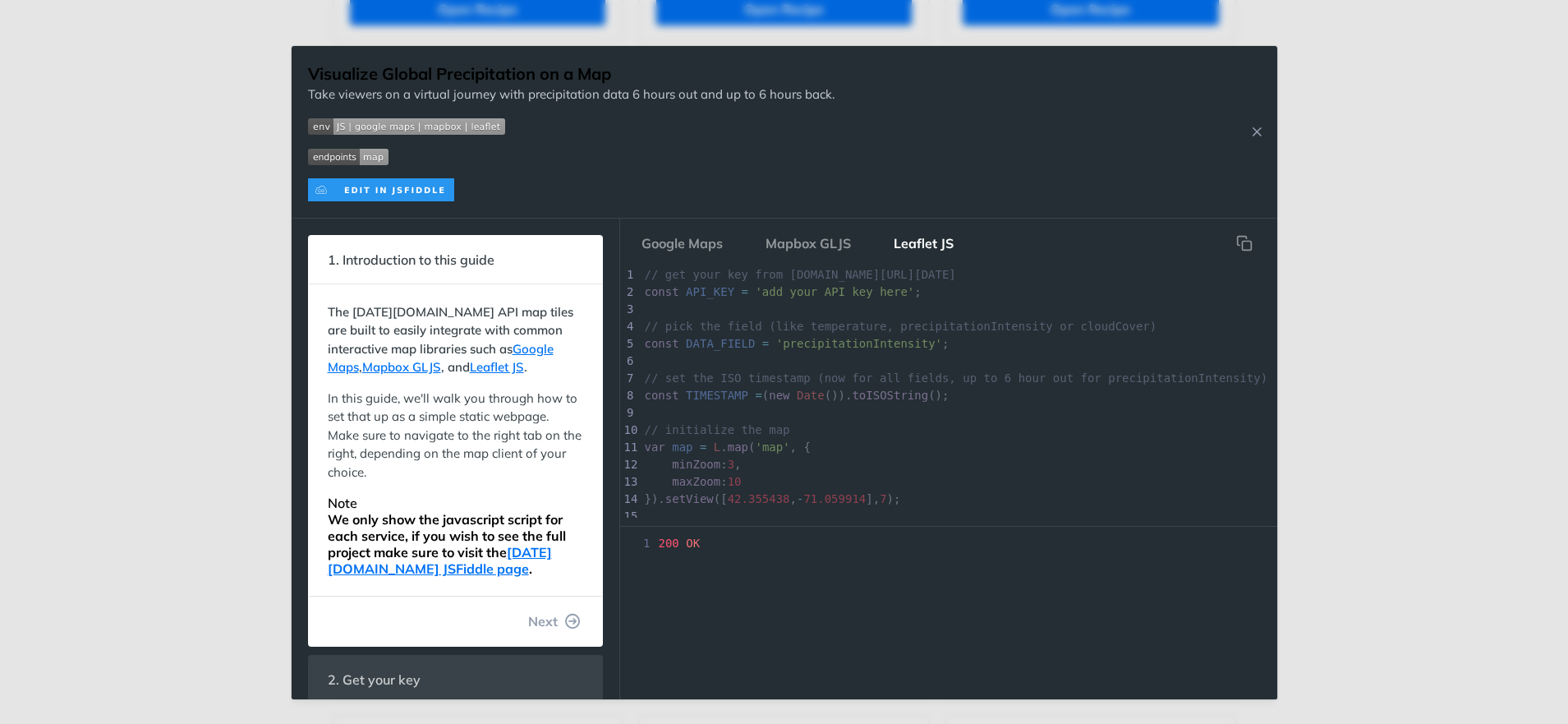
scroll to position [0, 0]
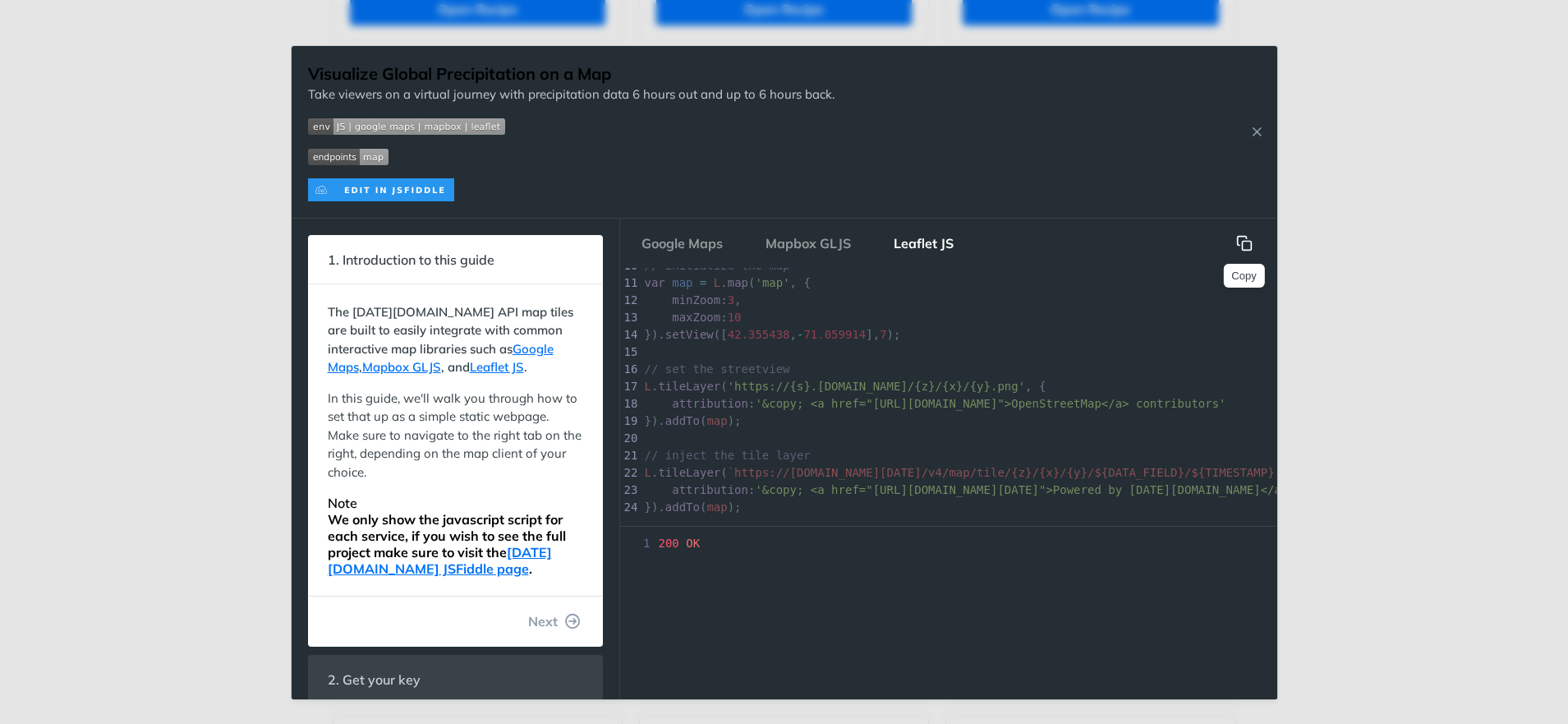
click at [1237, 240] on icon "hidden" at bounding box center [1244, 242] width 16 height 16
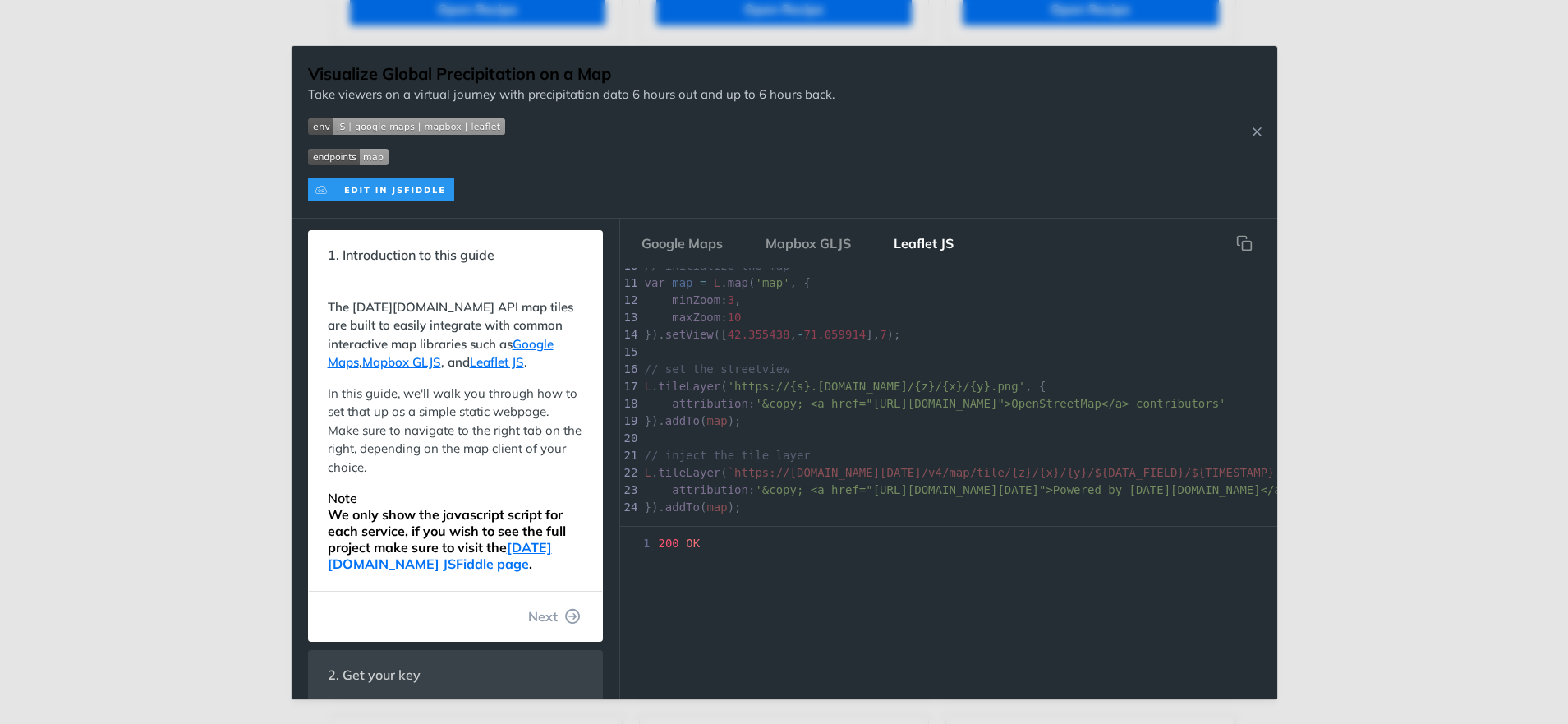
scroll to position [7, 0]
click at [543, 609] on span "Next" at bounding box center [542, 614] width 29 height 20
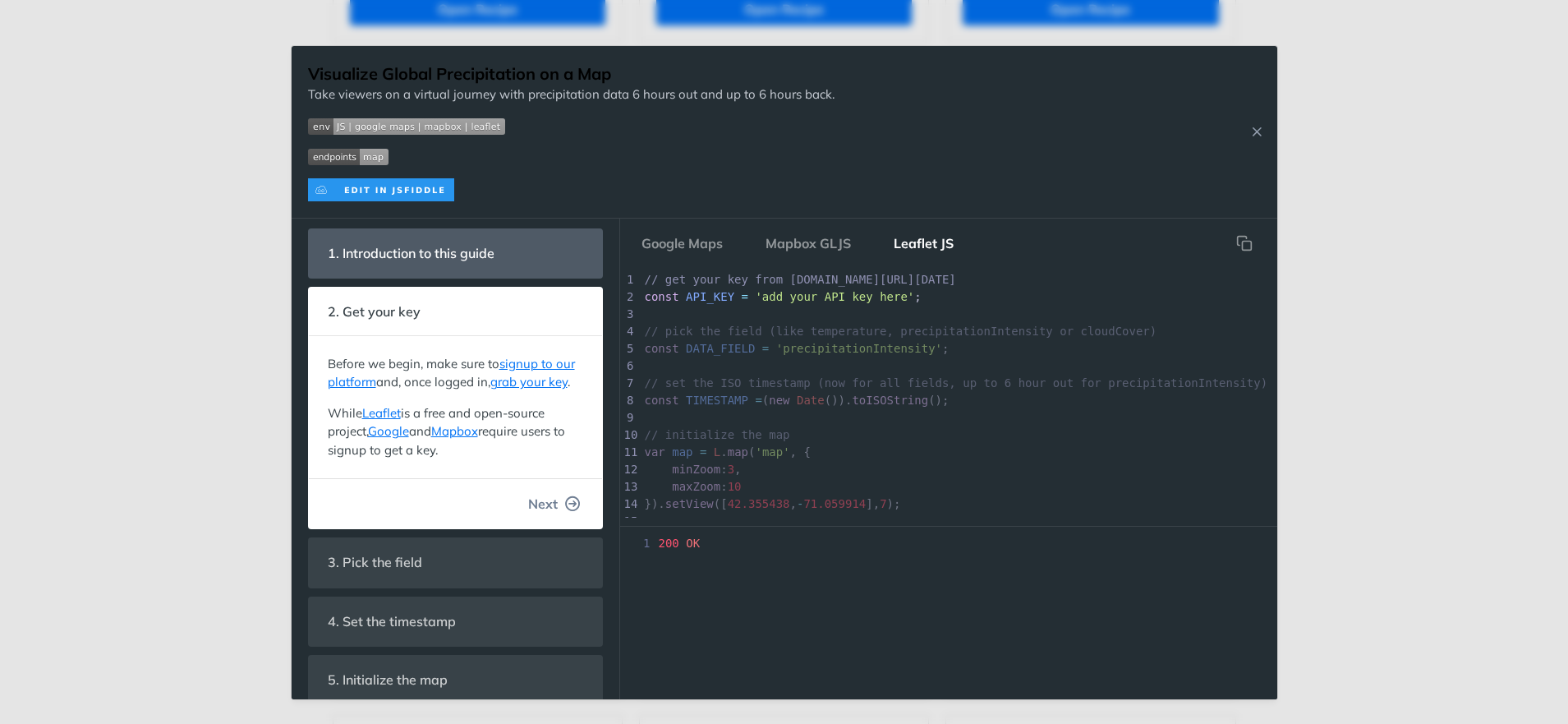
click at [538, 513] on span "Next" at bounding box center [542, 504] width 29 height 20
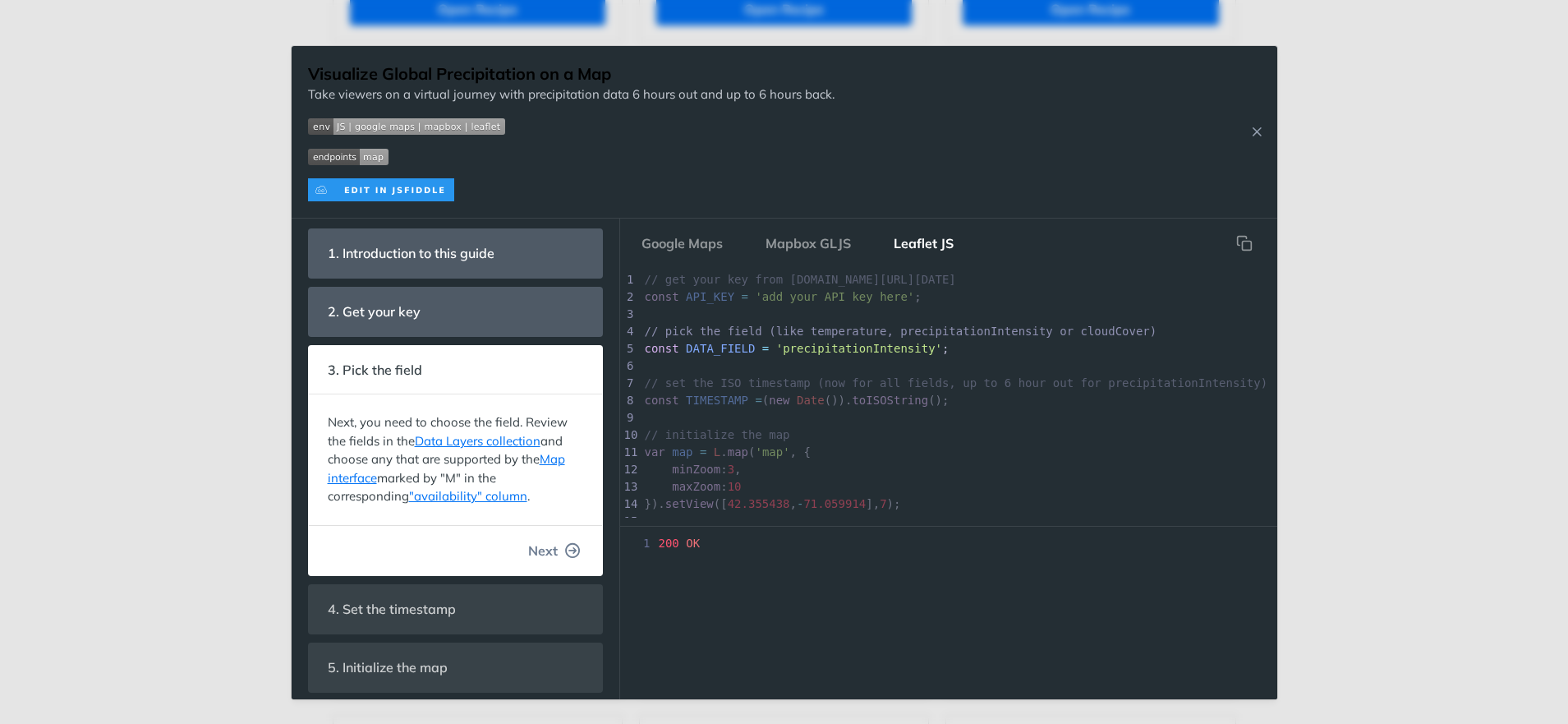
click at [543, 551] on span "Next" at bounding box center [542, 550] width 29 height 20
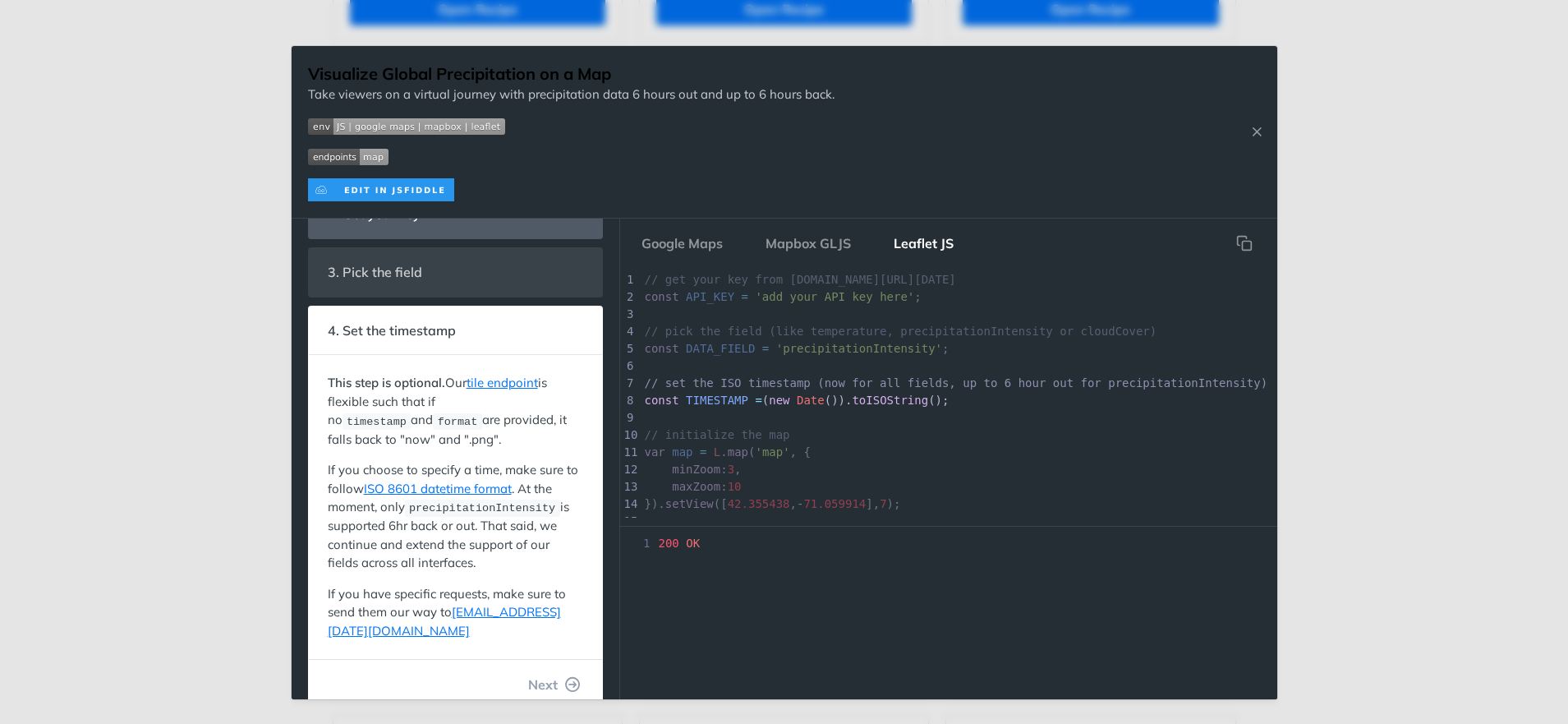
scroll to position [240, 0]
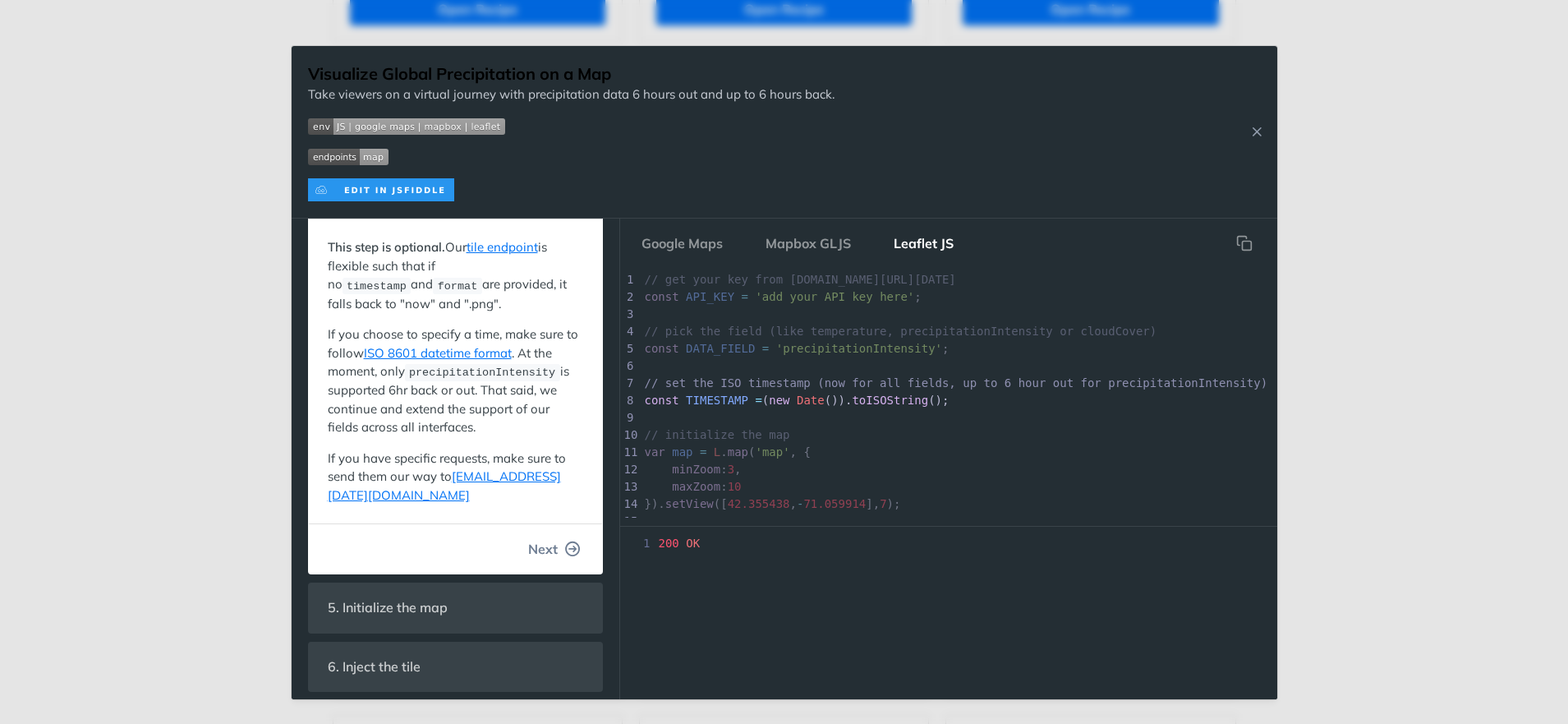
click at [528, 550] on span "Next" at bounding box center [542, 548] width 29 height 20
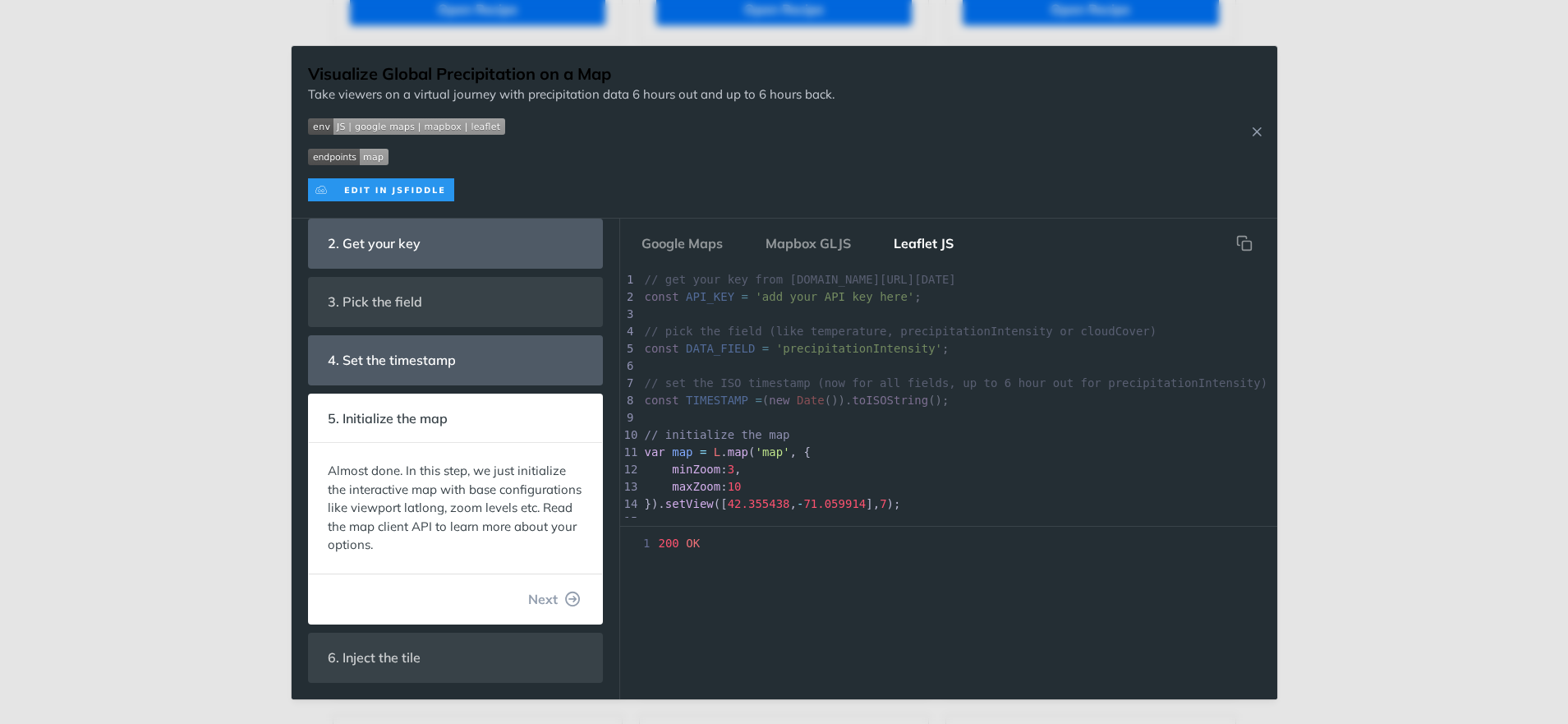
scroll to position [104, 0]
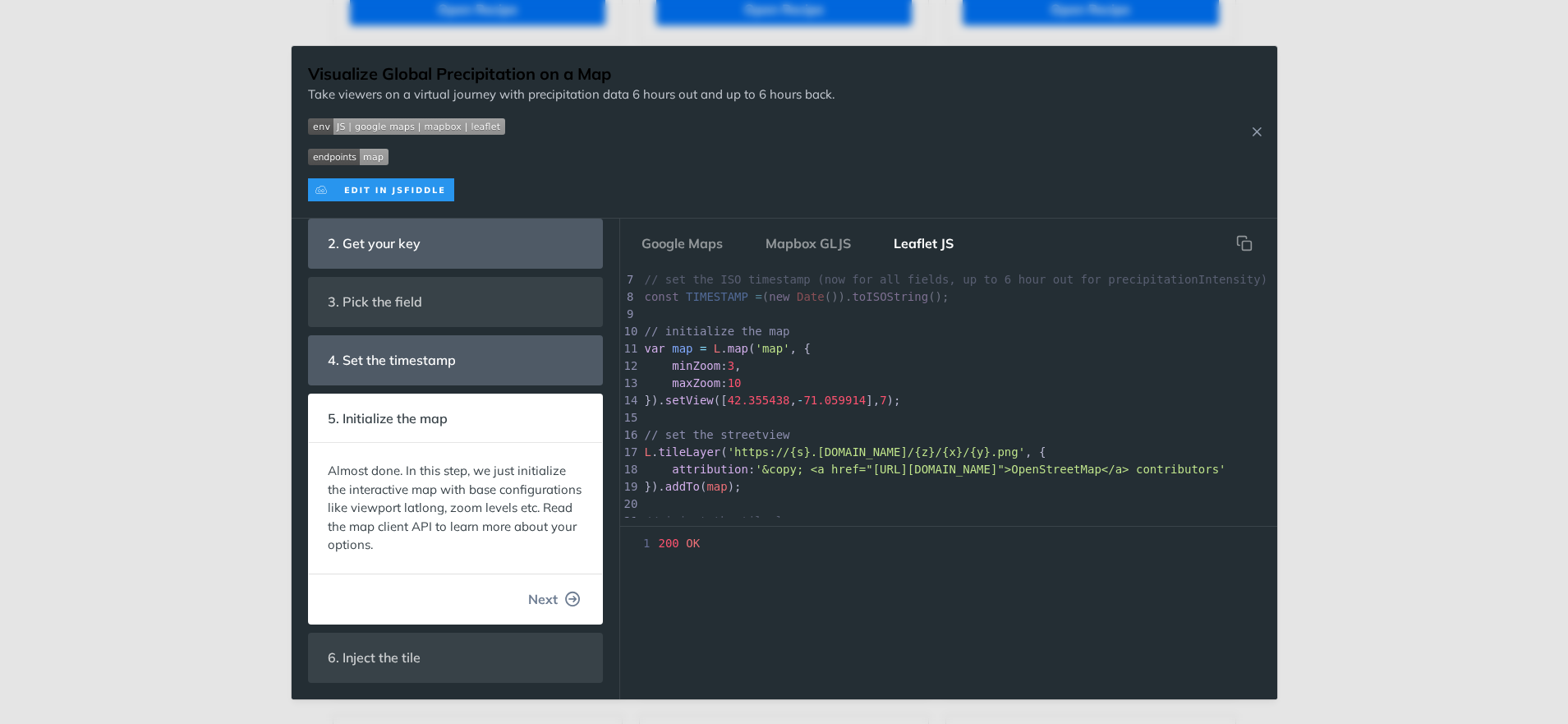
click at [547, 605] on button "Next" at bounding box center [554, 599] width 79 height 33
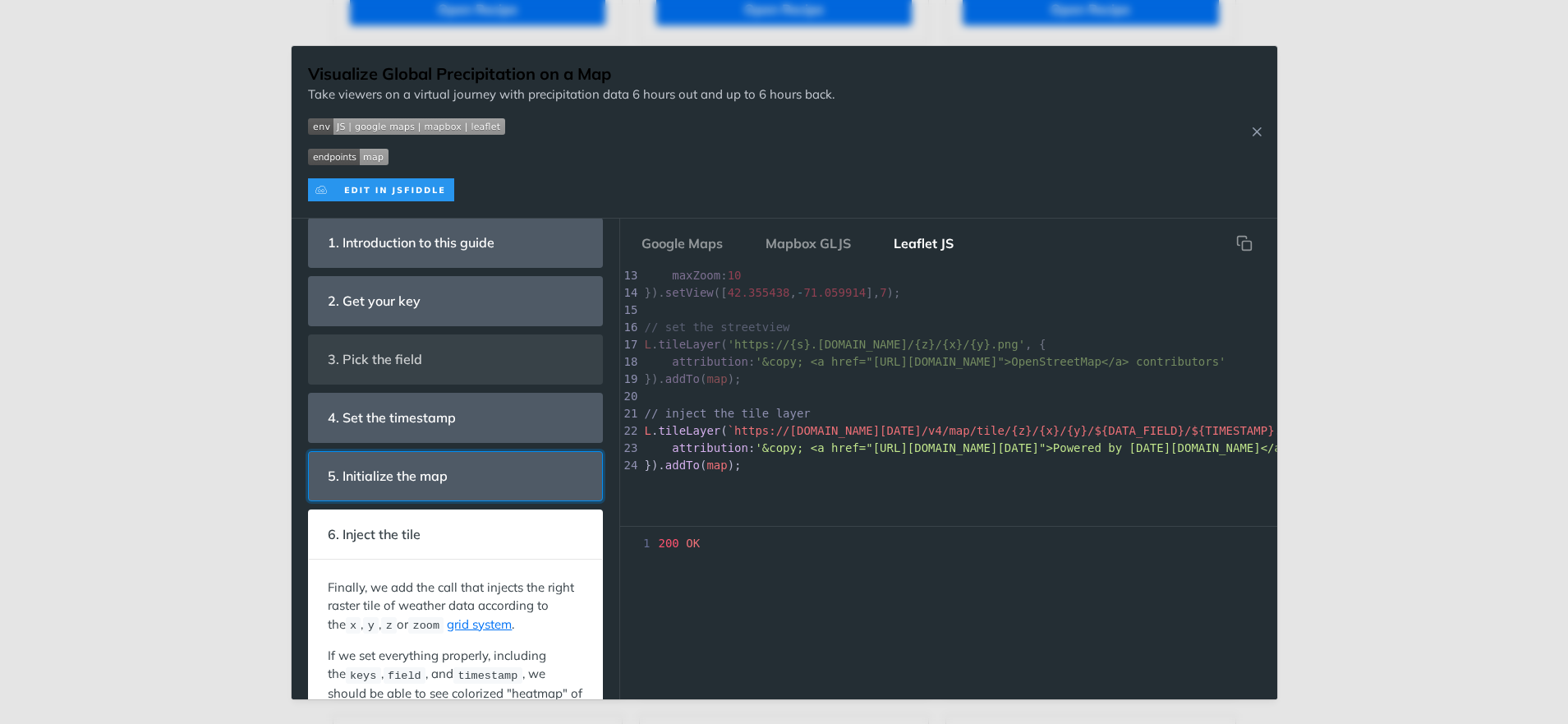
scroll to position [0, 0]
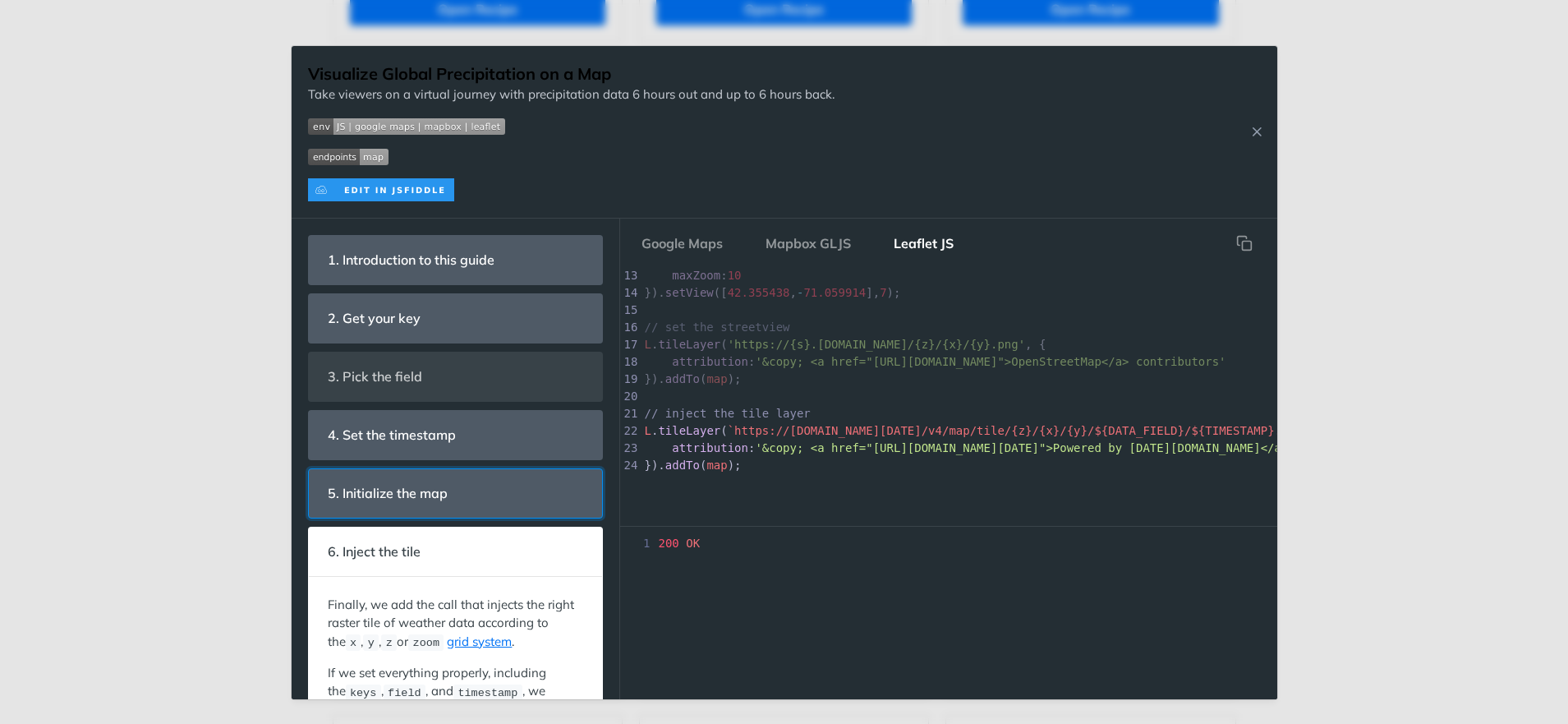
click at [471, 483] on header "5. Initialize the map" at bounding box center [455, 493] width 293 height 48
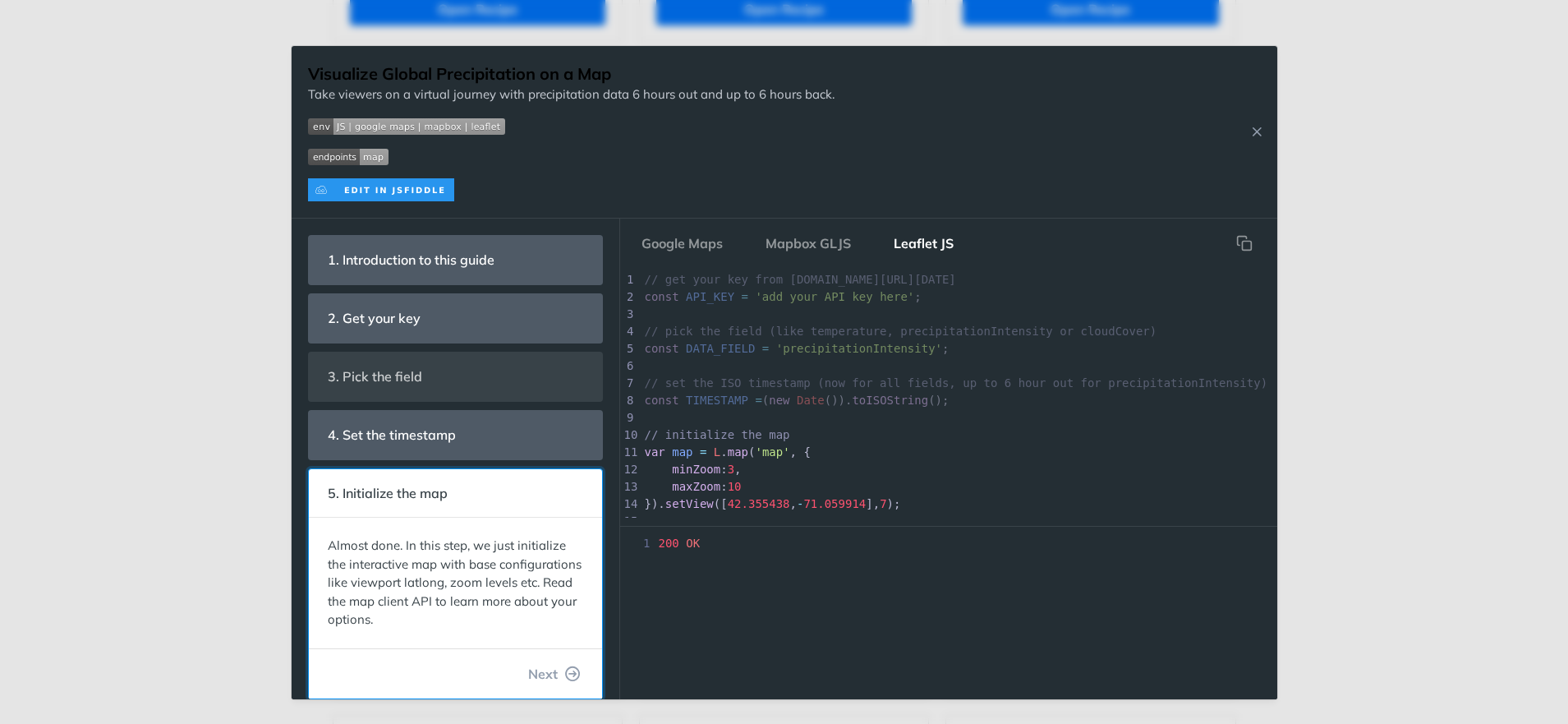
scroll to position [104, 0]
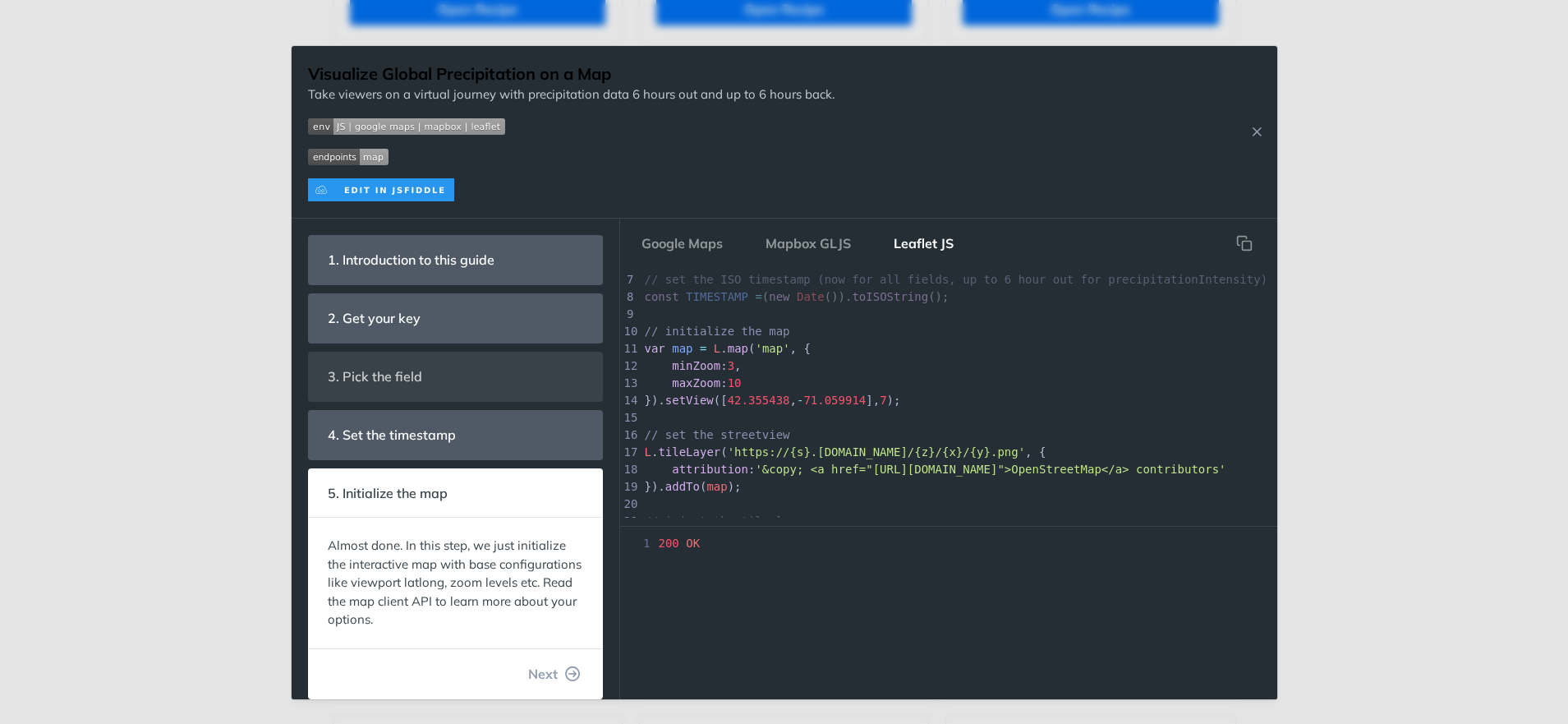
click at [338, 160] on img "Expand image" at bounding box center [348, 157] width 81 height 16
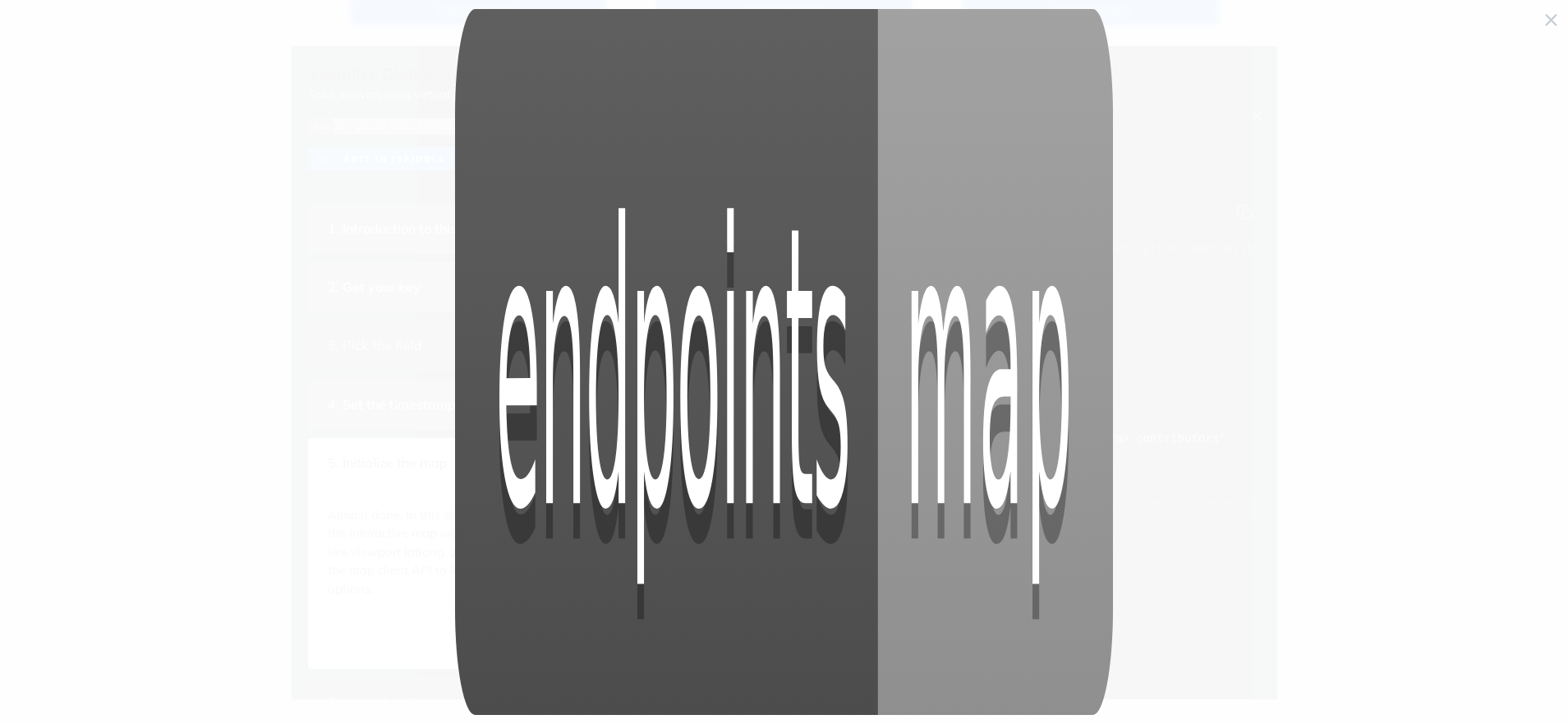
click at [249, 178] on span "Collapse image" at bounding box center [784, 362] width 1568 height 724
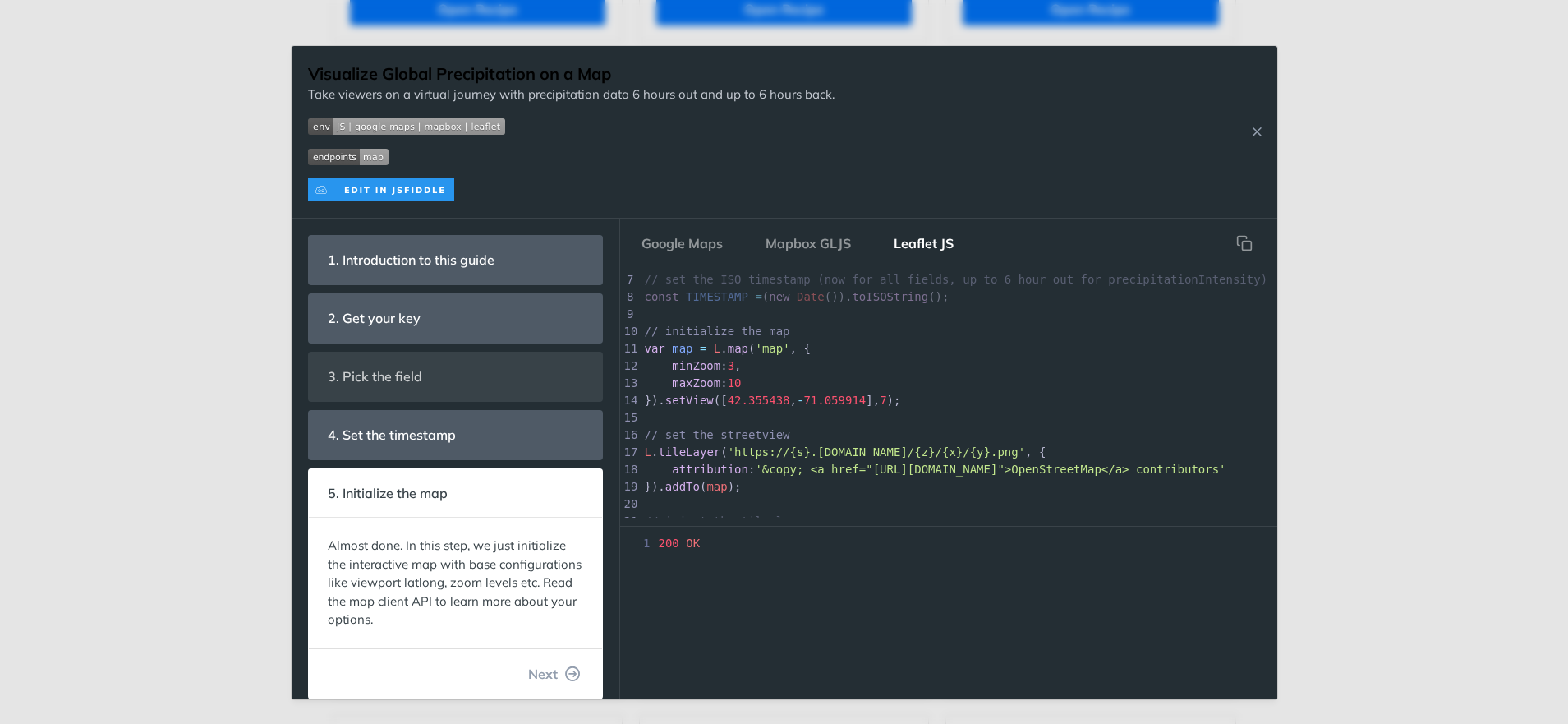
click at [422, 190] on img "Expand image" at bounding box center [381, 190] width 146 height 23
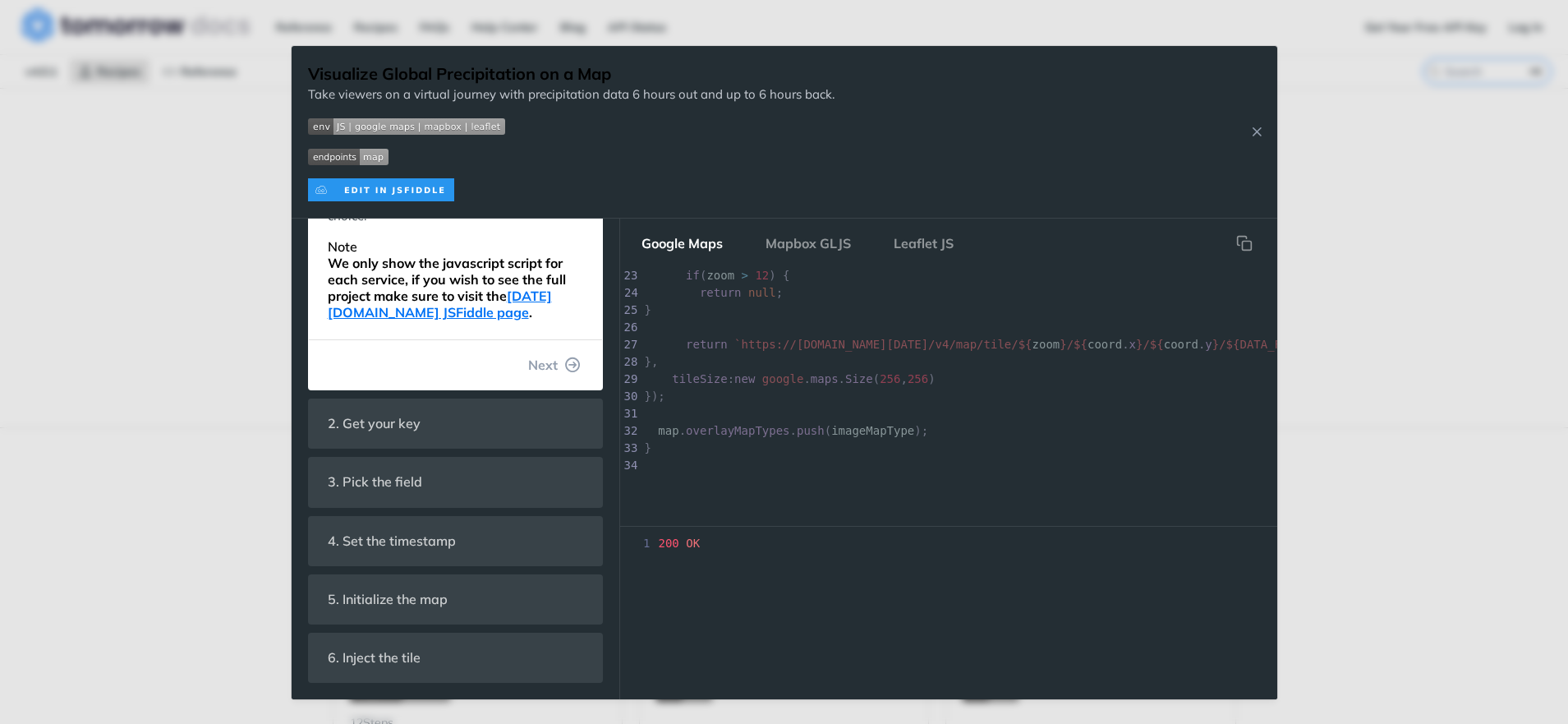
scroll to position [395, 0]
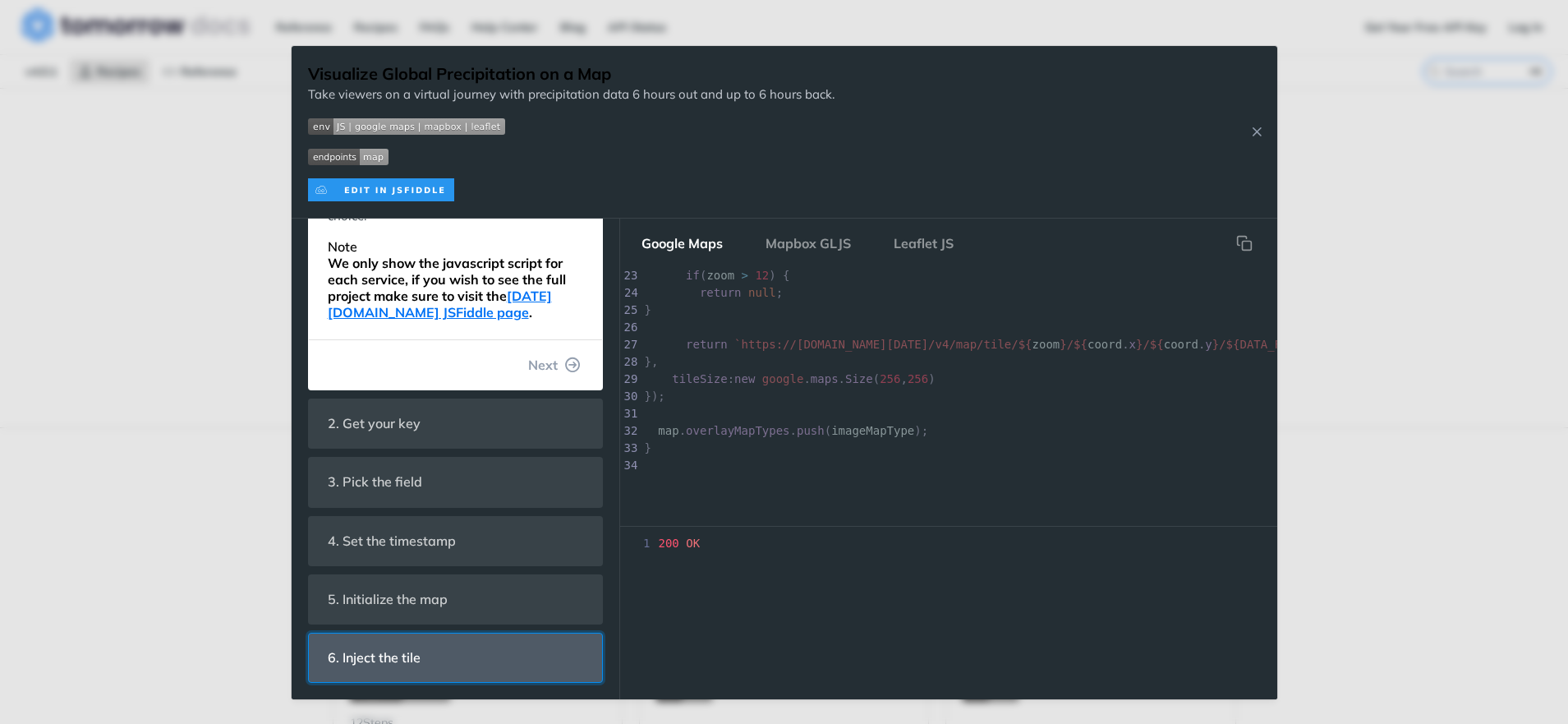
click at [393, 663] on span "6. Inject the tile" at bounding box center [375, 657] width 116 height 32
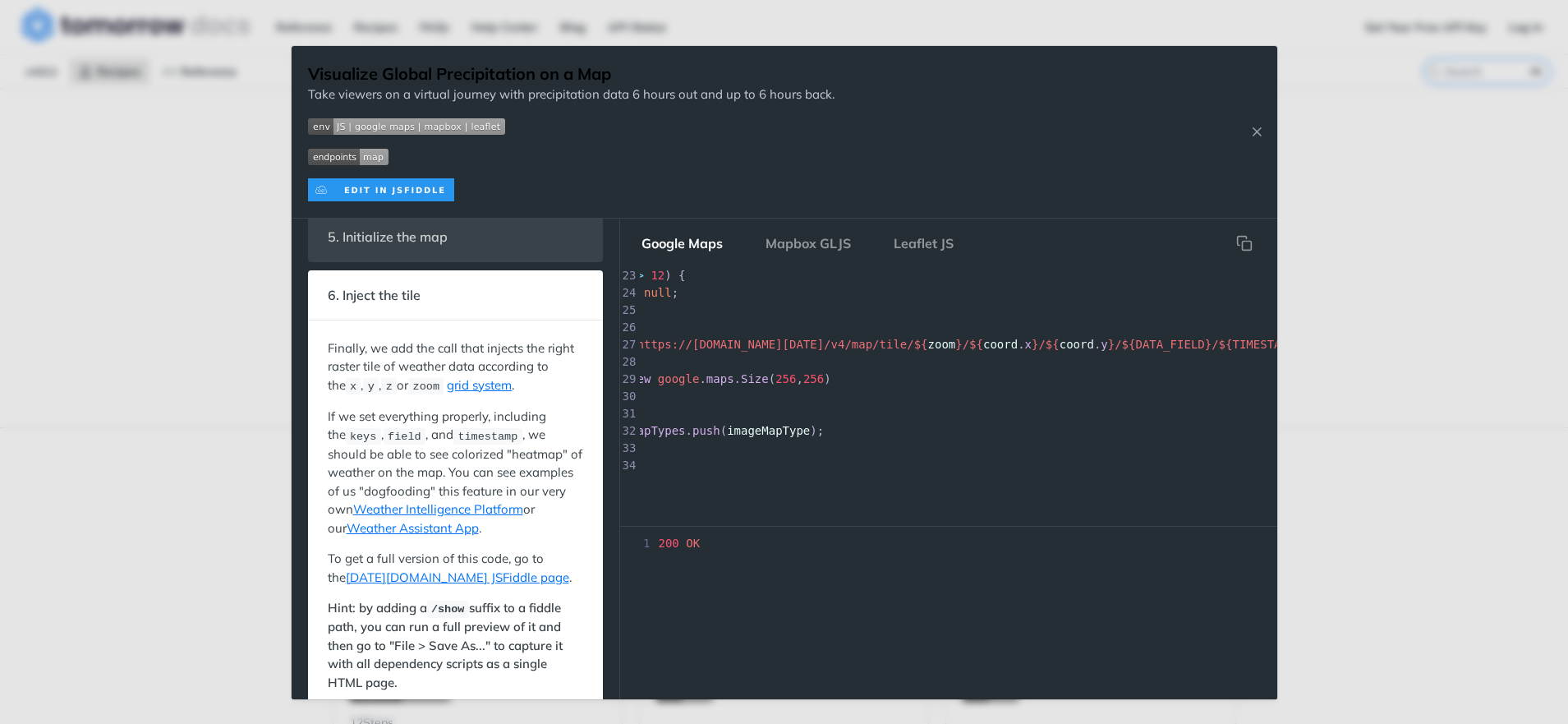
scroll to position [0, 102]
drag, startPoint x: 812, startPoint y: 512, endPoint x: 754, endPoint y: 498, distance: 59.7
click at [754, 498] on div "34 1 // get your key from [DOMAIN_NAME][URL][DATE] 2 const API_KEY = 'add your …" at bounding box center [949, 397] width 657 height 258
